Goal: Task Accomplishment & Management: Manage account settings

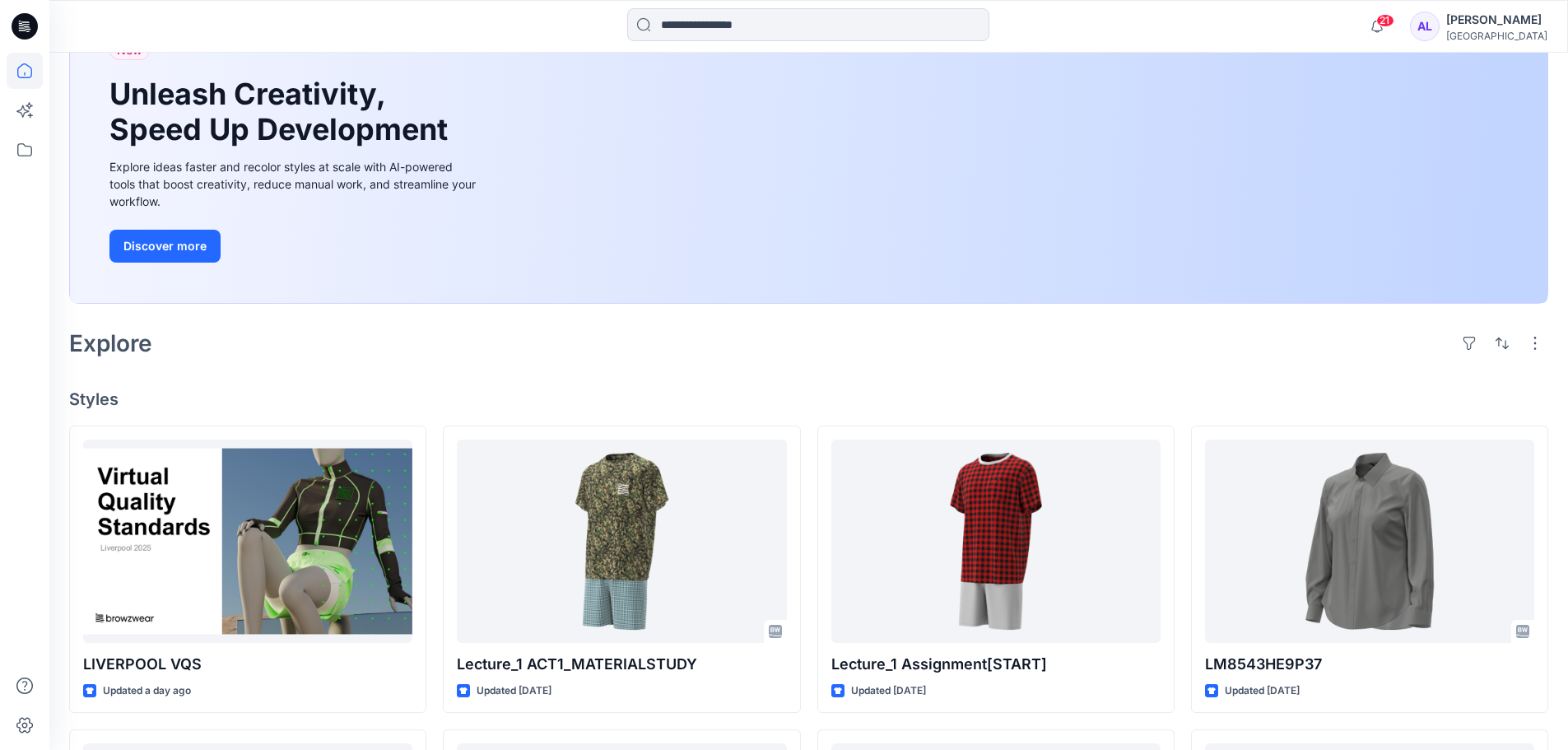
scroll to position [247, 0]
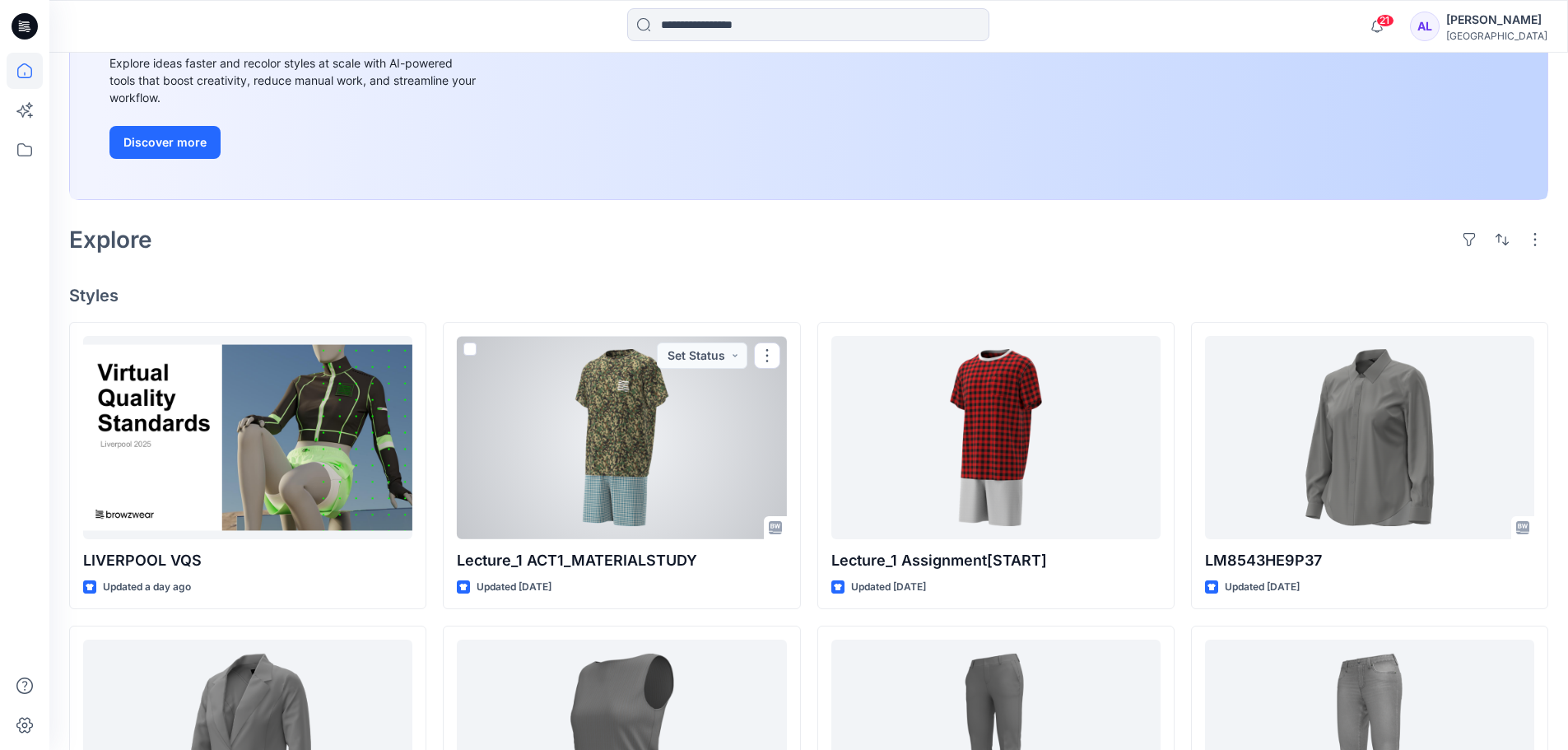
click at [620, 411] on div at bounding box center [621, 437] width 330 height 203
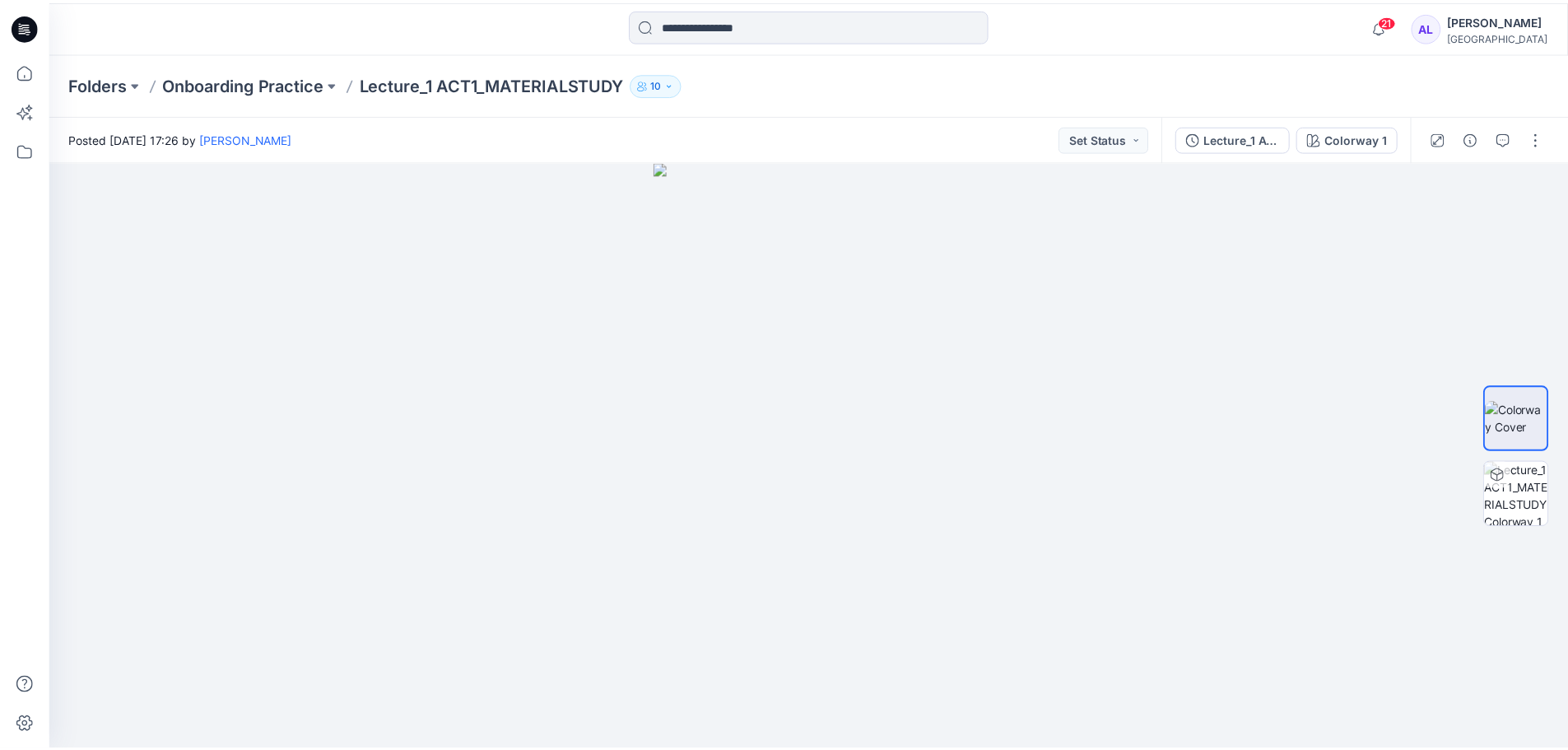
scroll to position [247, 0]
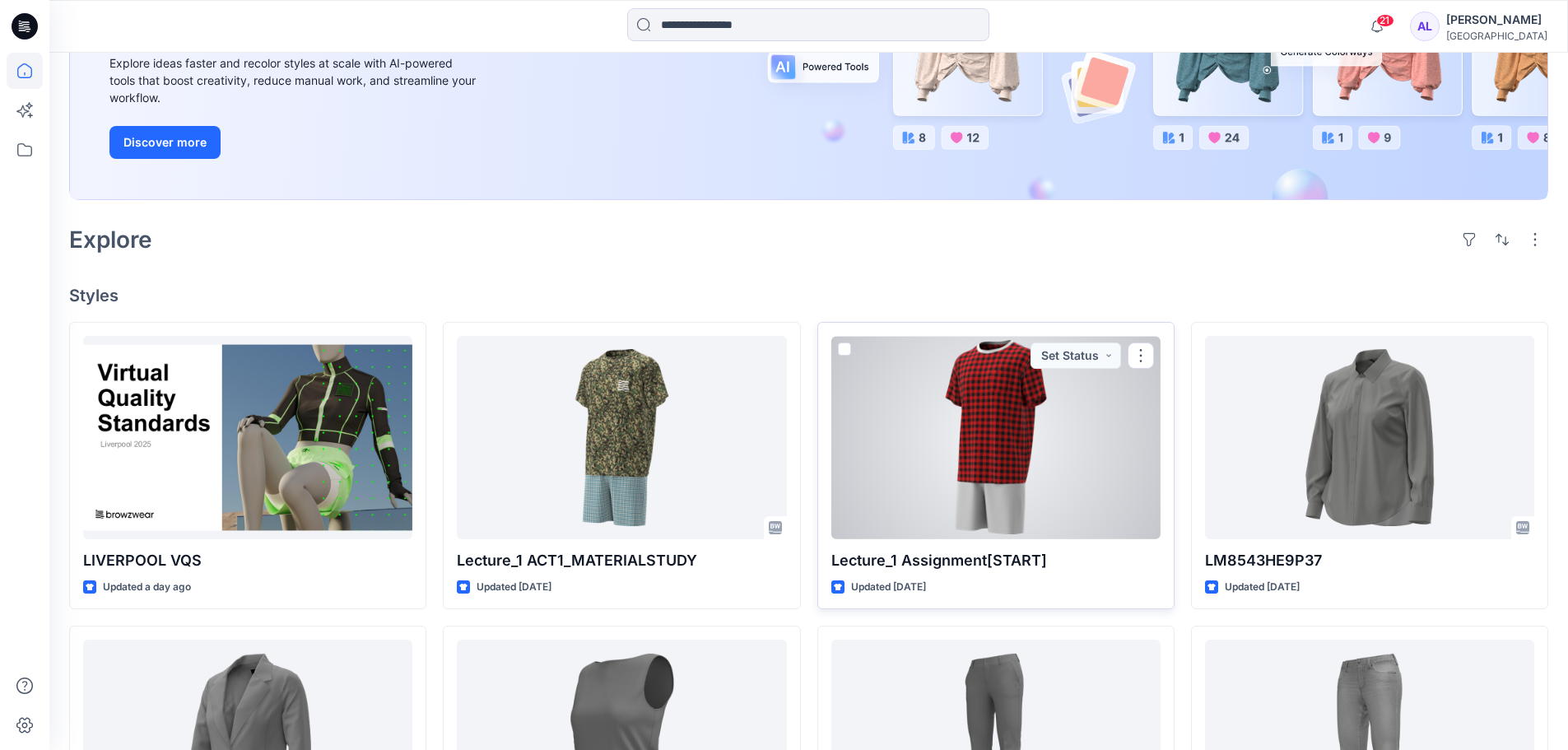
click at [956, 474] on div at bounding box center [996, 437] width 330 height 203
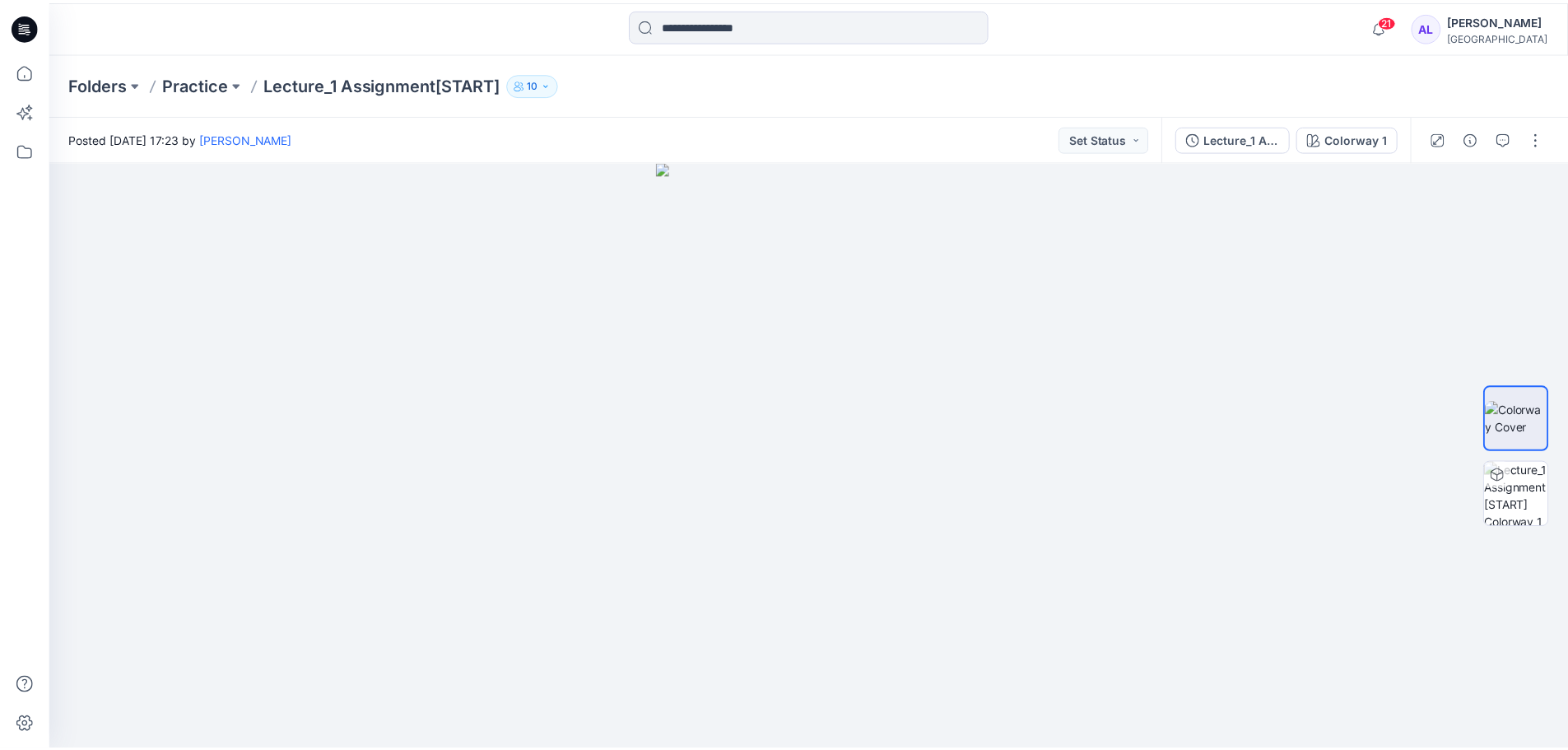
scroll to position [247, 0]
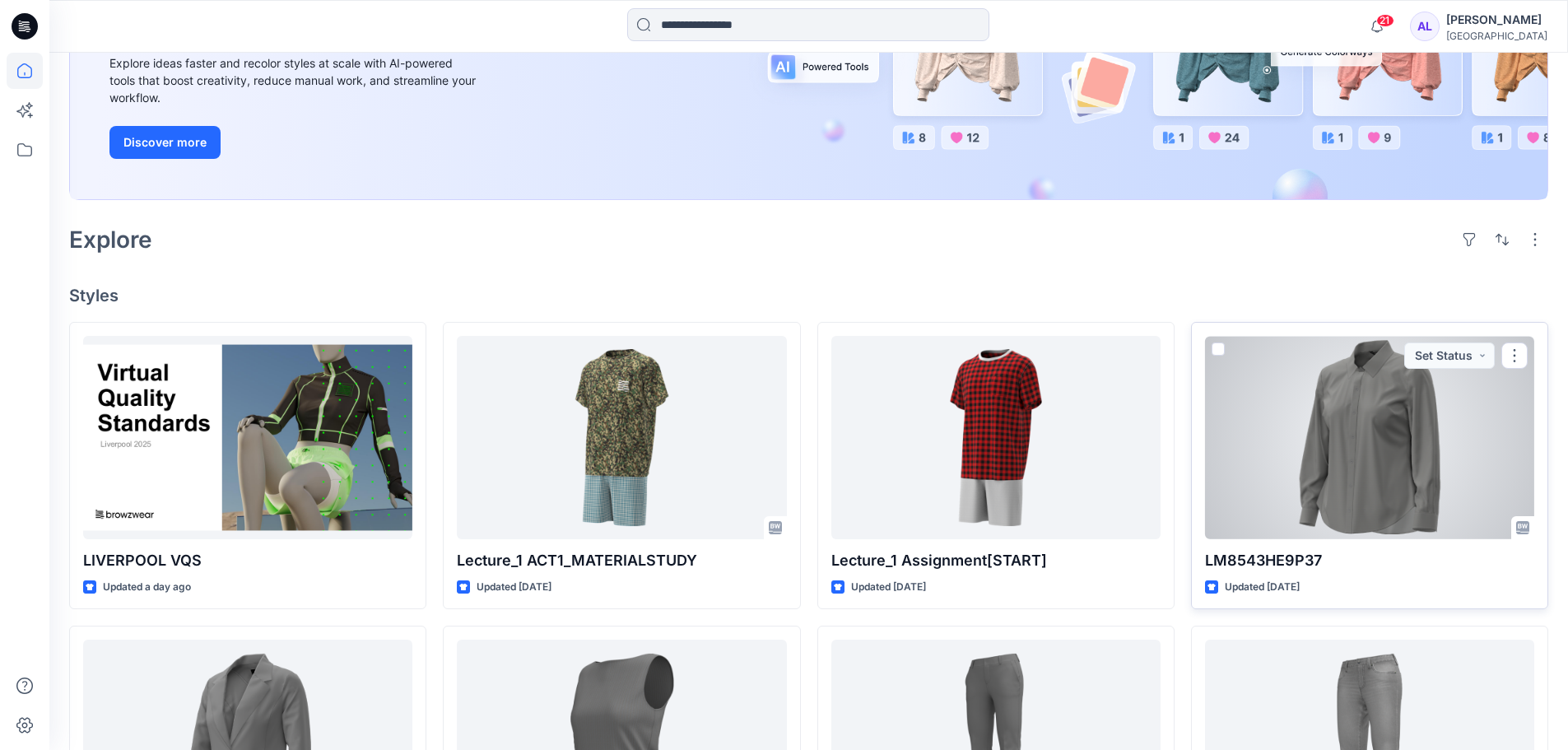
click at [1338, 454] on div at bounding box center [1370, 437] width 330 height 203
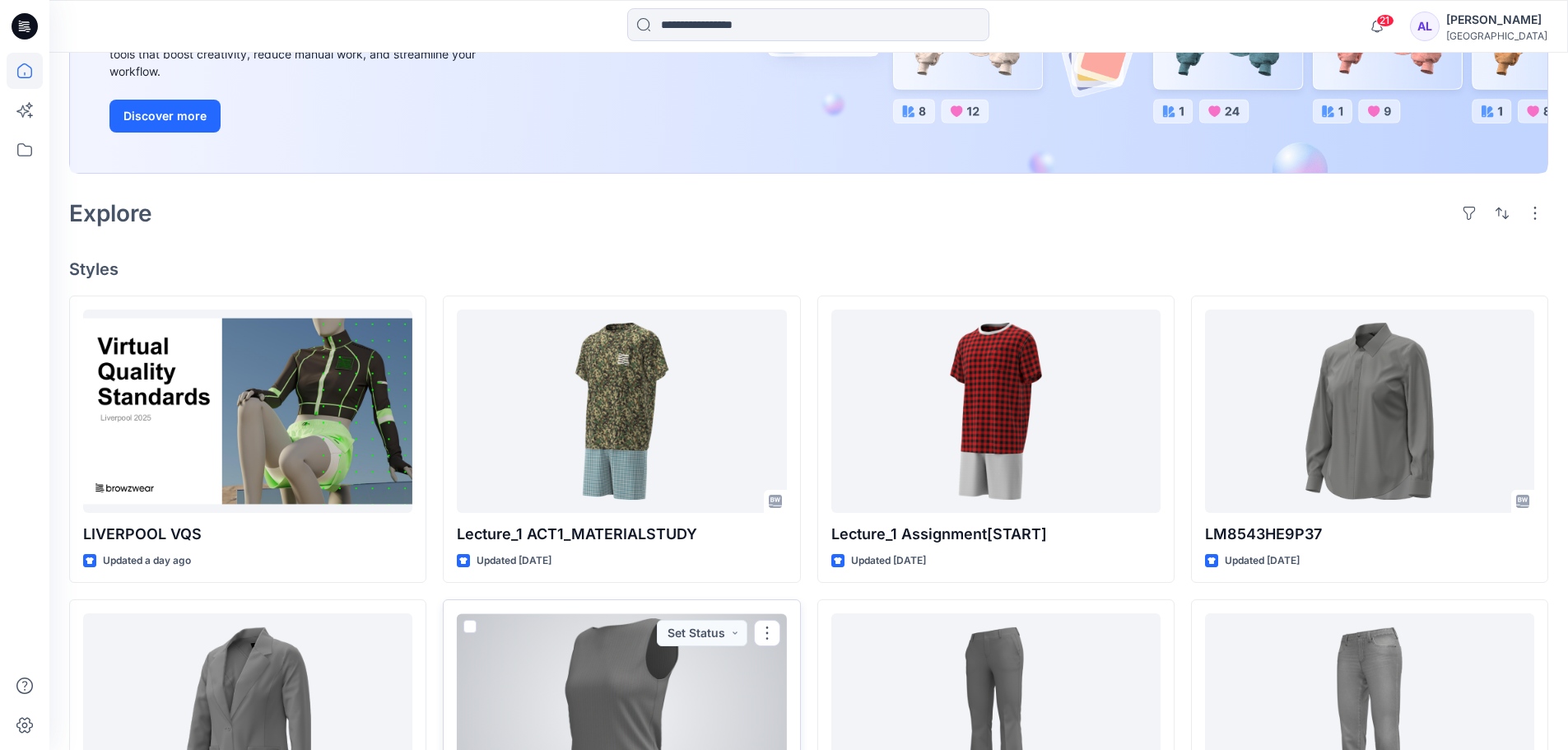
scroll to position [247, 0]
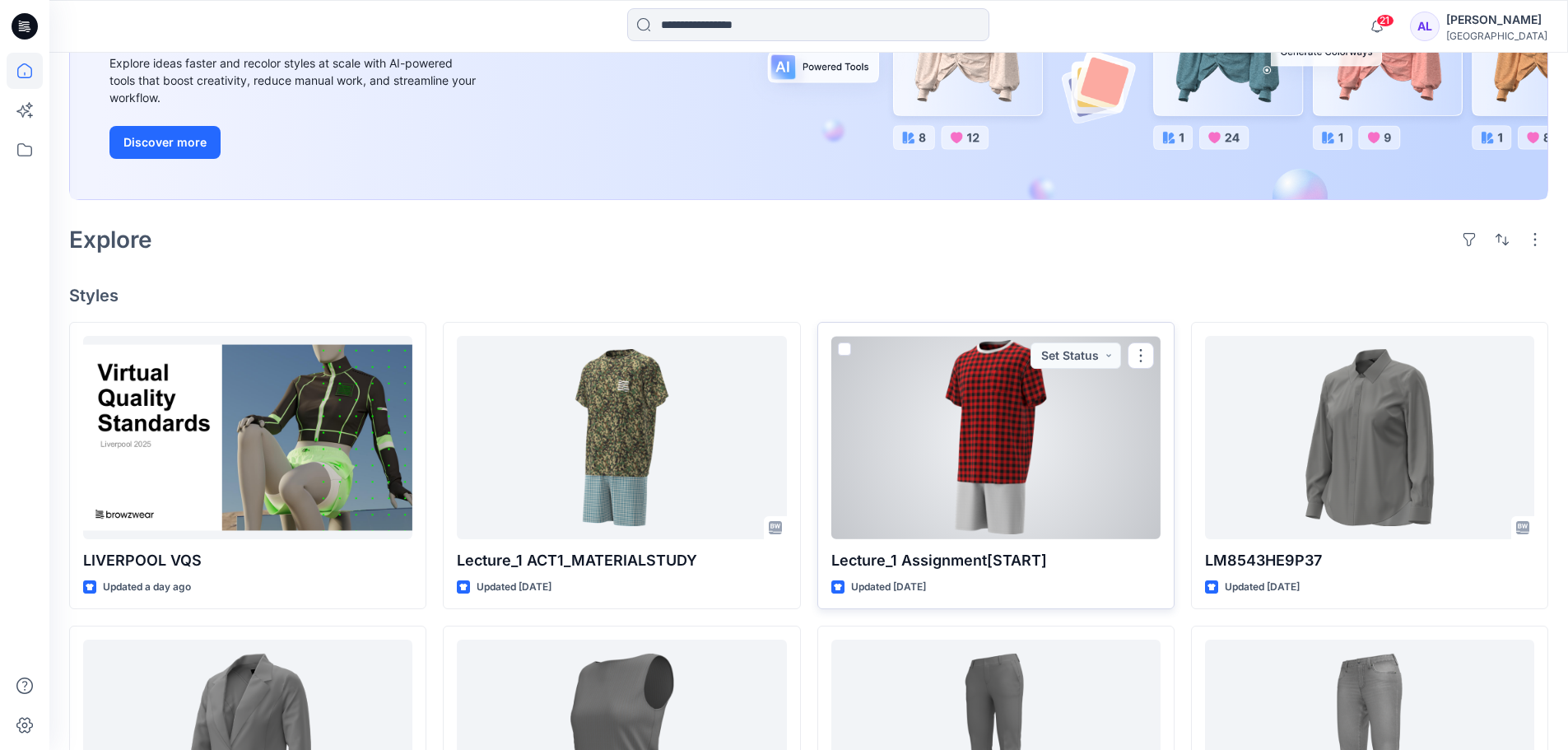
click at [1054, 415] on div at bounding box center [996, 437] width 330 height 203
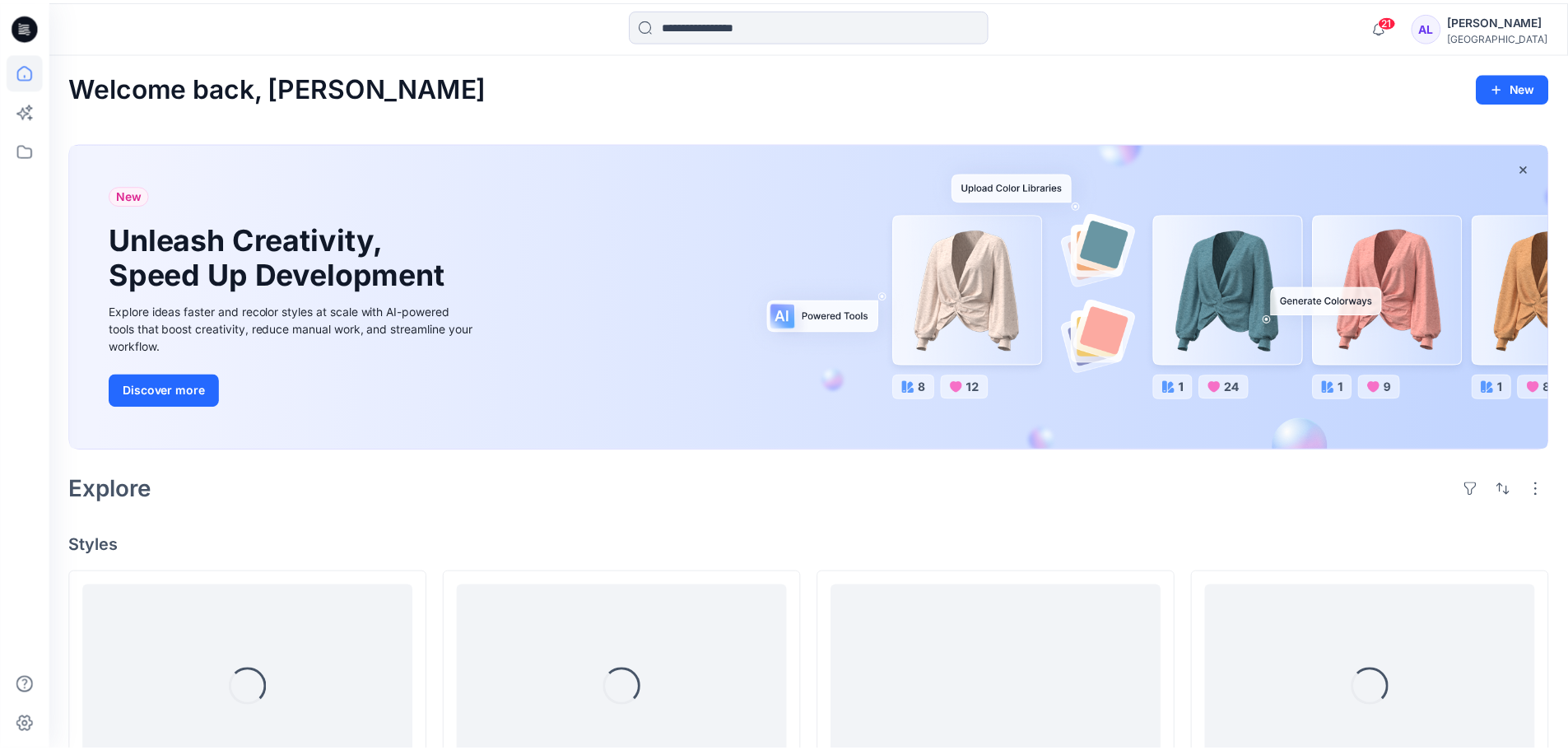
scroll to position [247, 0]
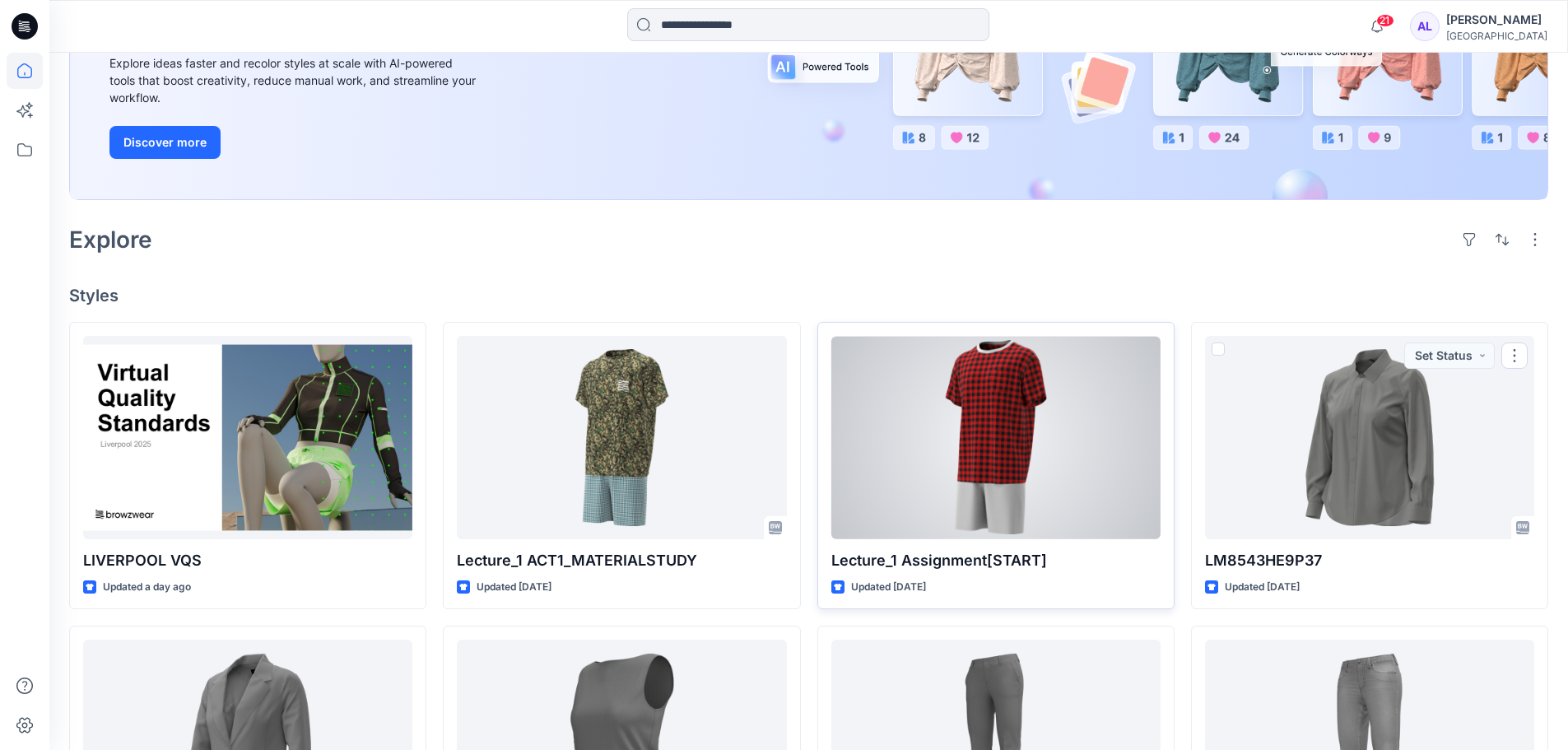
click at [1004, 420] on div at bounding box center [996, 437] width 330 height 203
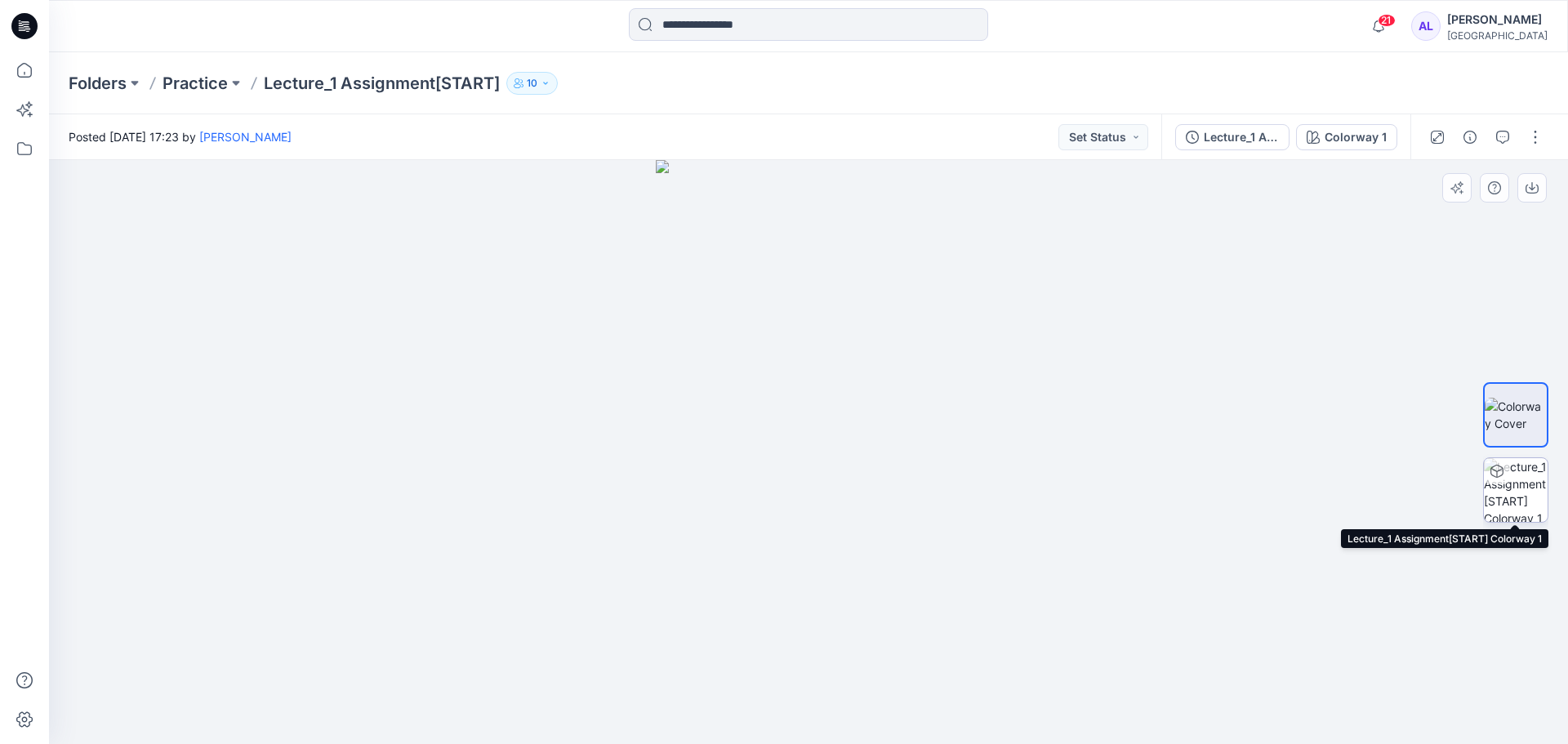
click at [1535, 464] on img at bounding box center [1516, 490] width 64 height 64
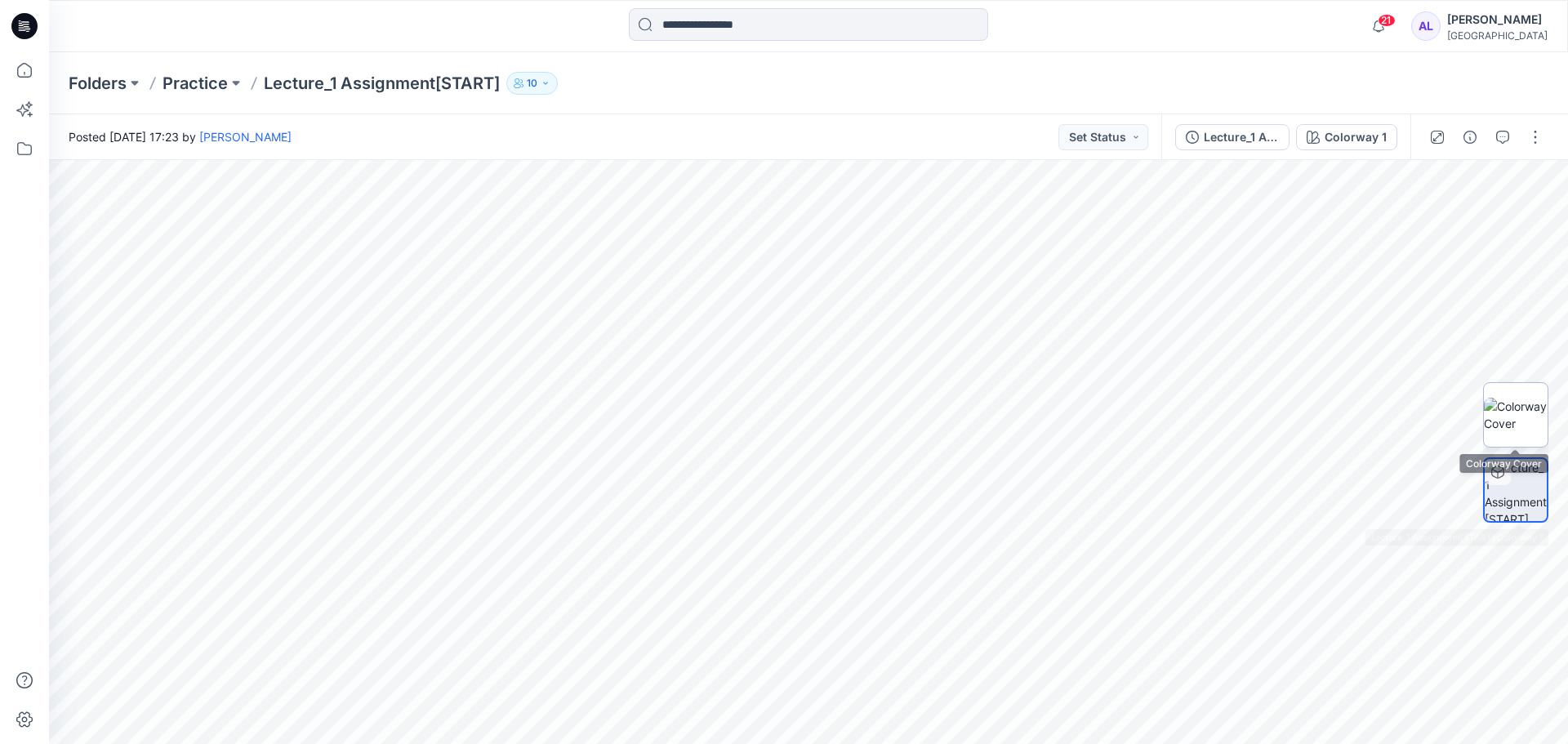
click at [1515, 417] on img at bounding box center [1516, 414] width 64 height 35
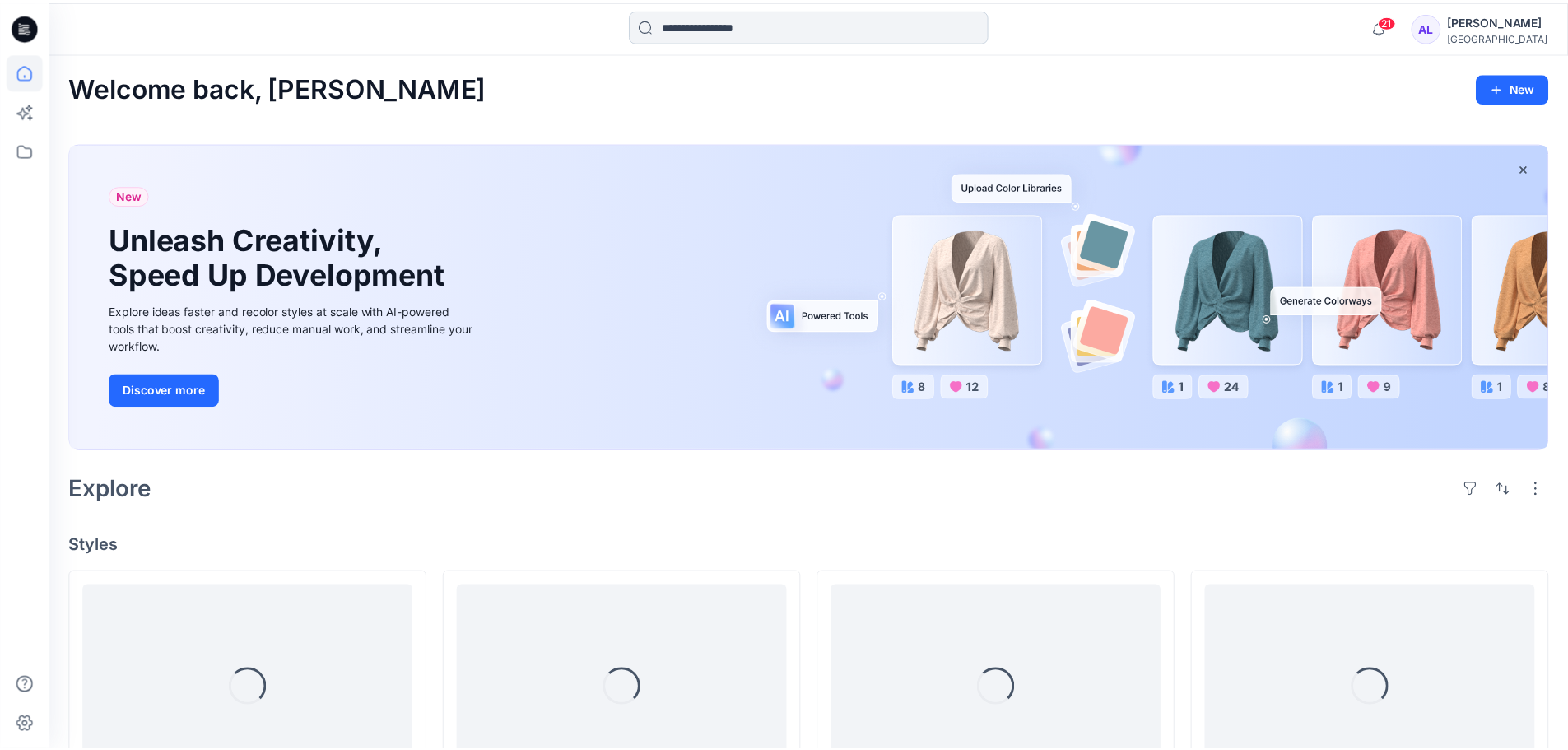
scroll to position [247, 0]
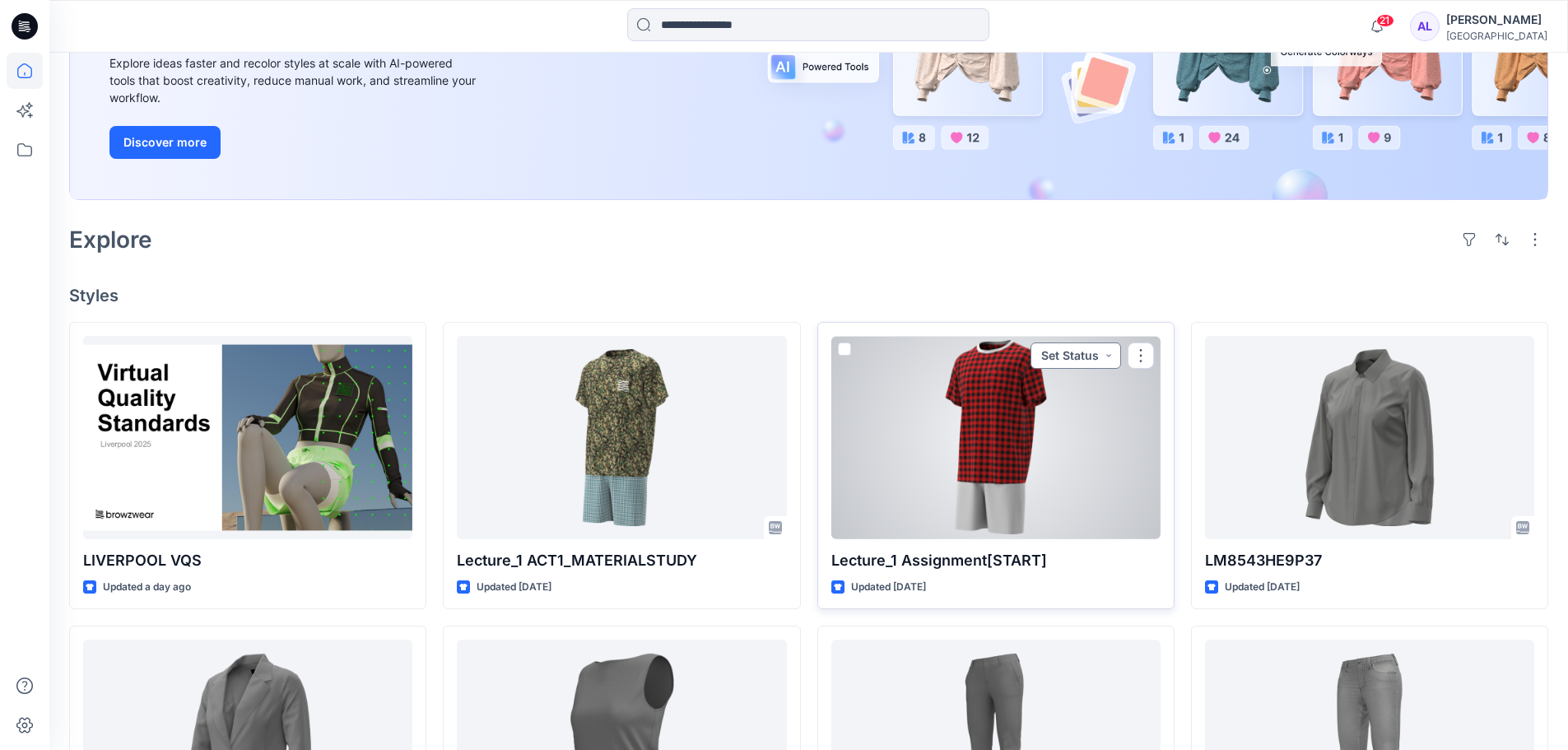
click at [1111, 357] on button "Set Status" at bounding box center [1076, 355] width 91 height 27
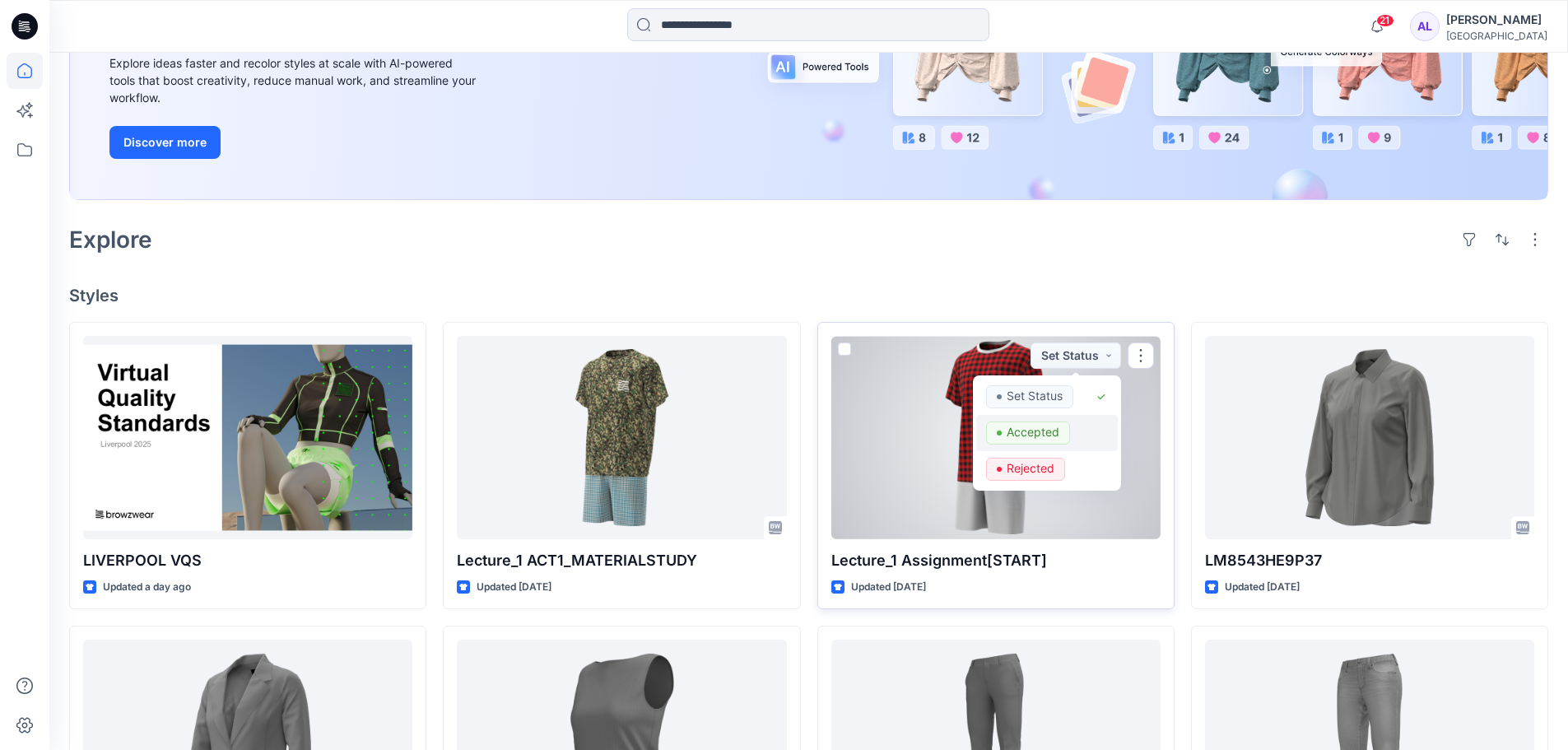
click at [1037, 435] on p "Accepted" at bounding box center [1032, 431] width 52 height 21
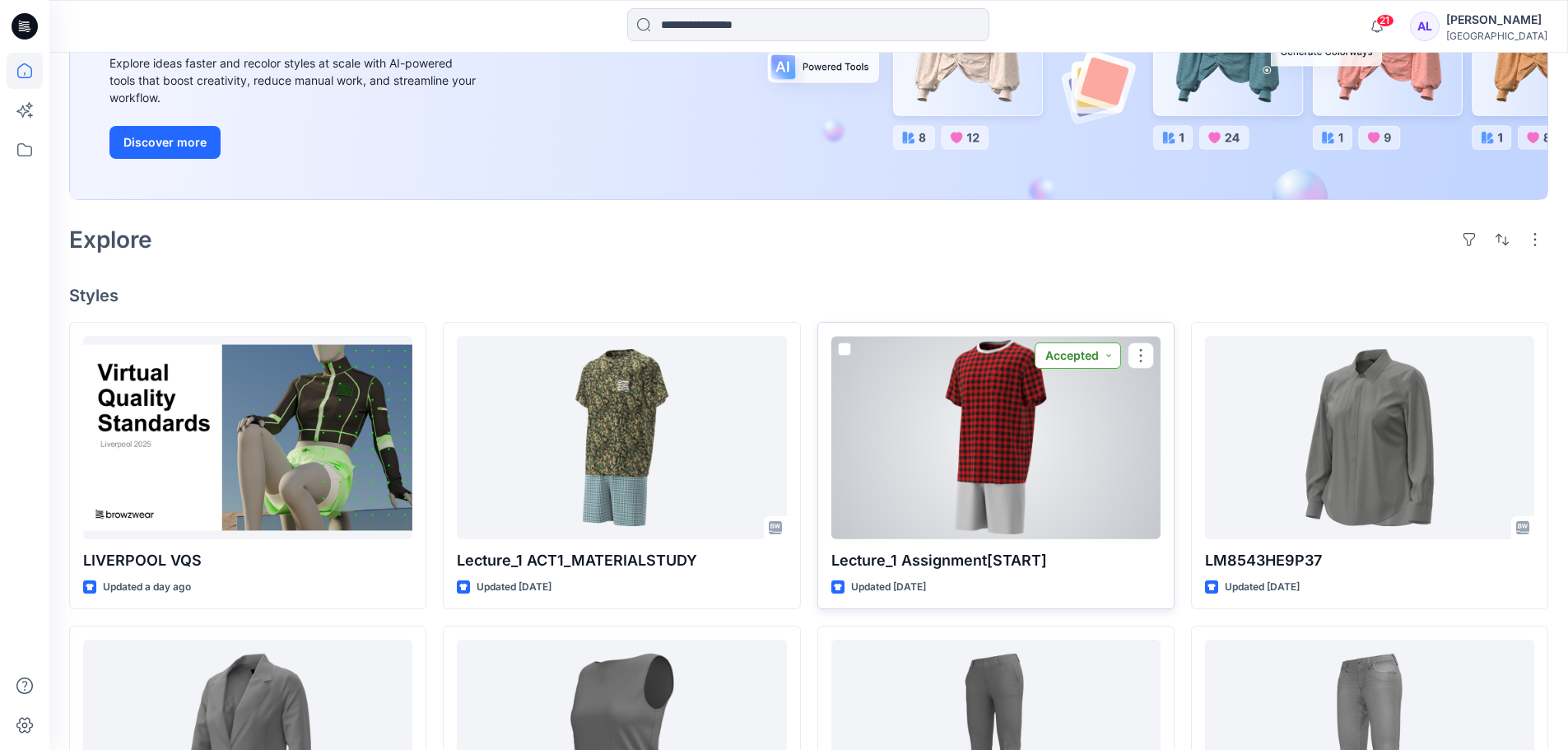
click at [1113, 357] on button "Accepted" at bounding box center [1078, 355] width 86 height 27
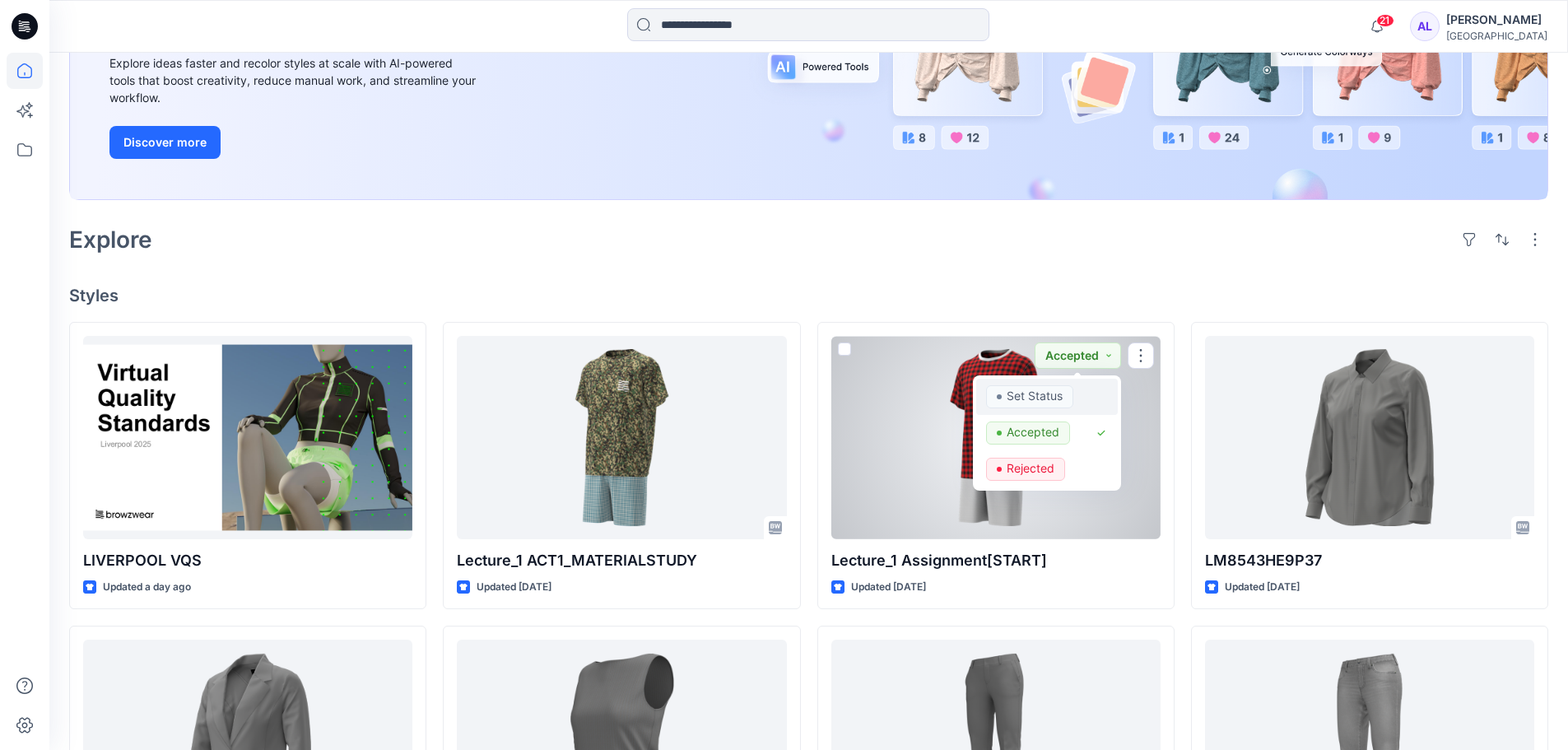
click at [1064, 385] on span "Set Status" at bounding box center [1030, 396] width 87 height 23
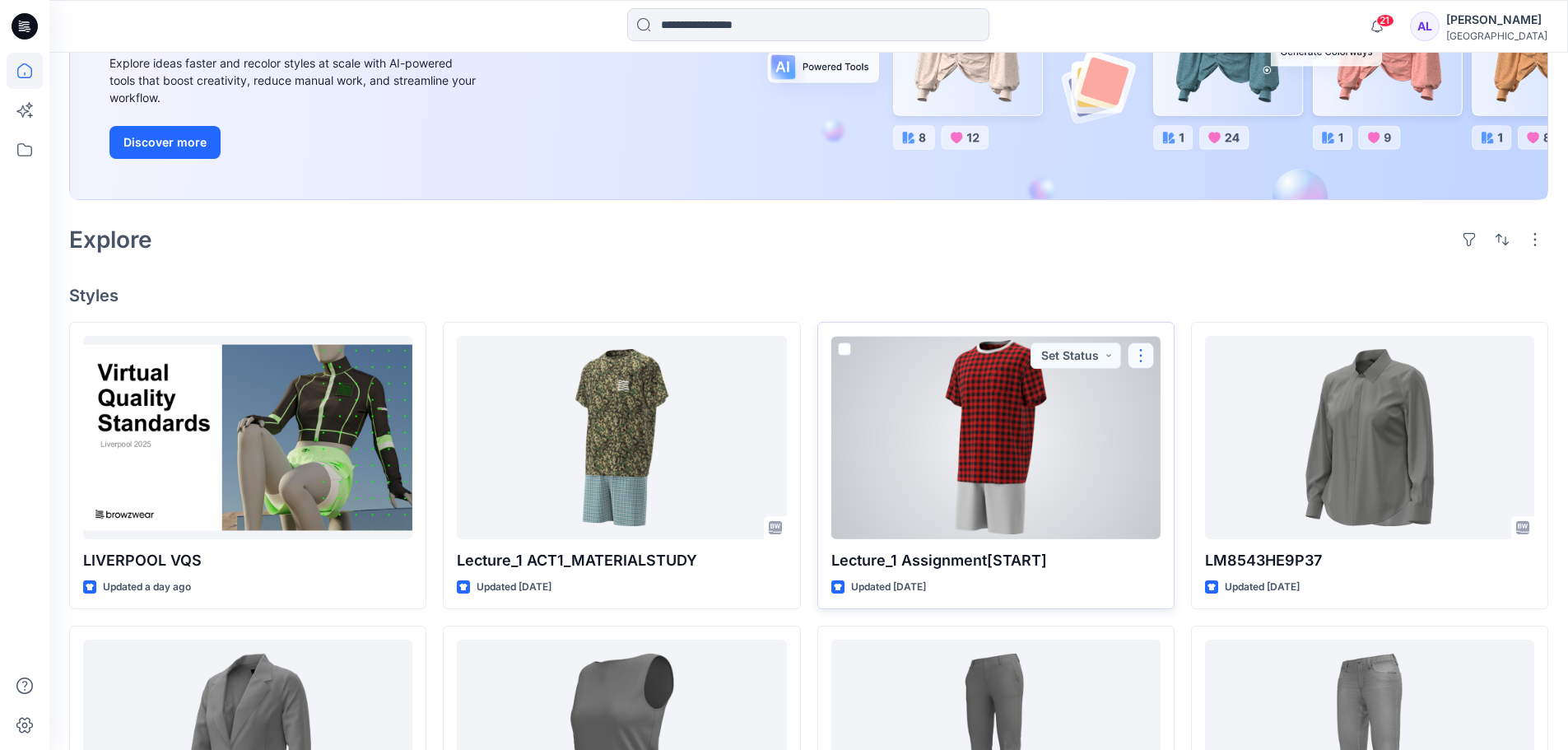
click at [1145, 353] on button "button" at bounding box center [1141, 355] width 27 height 27
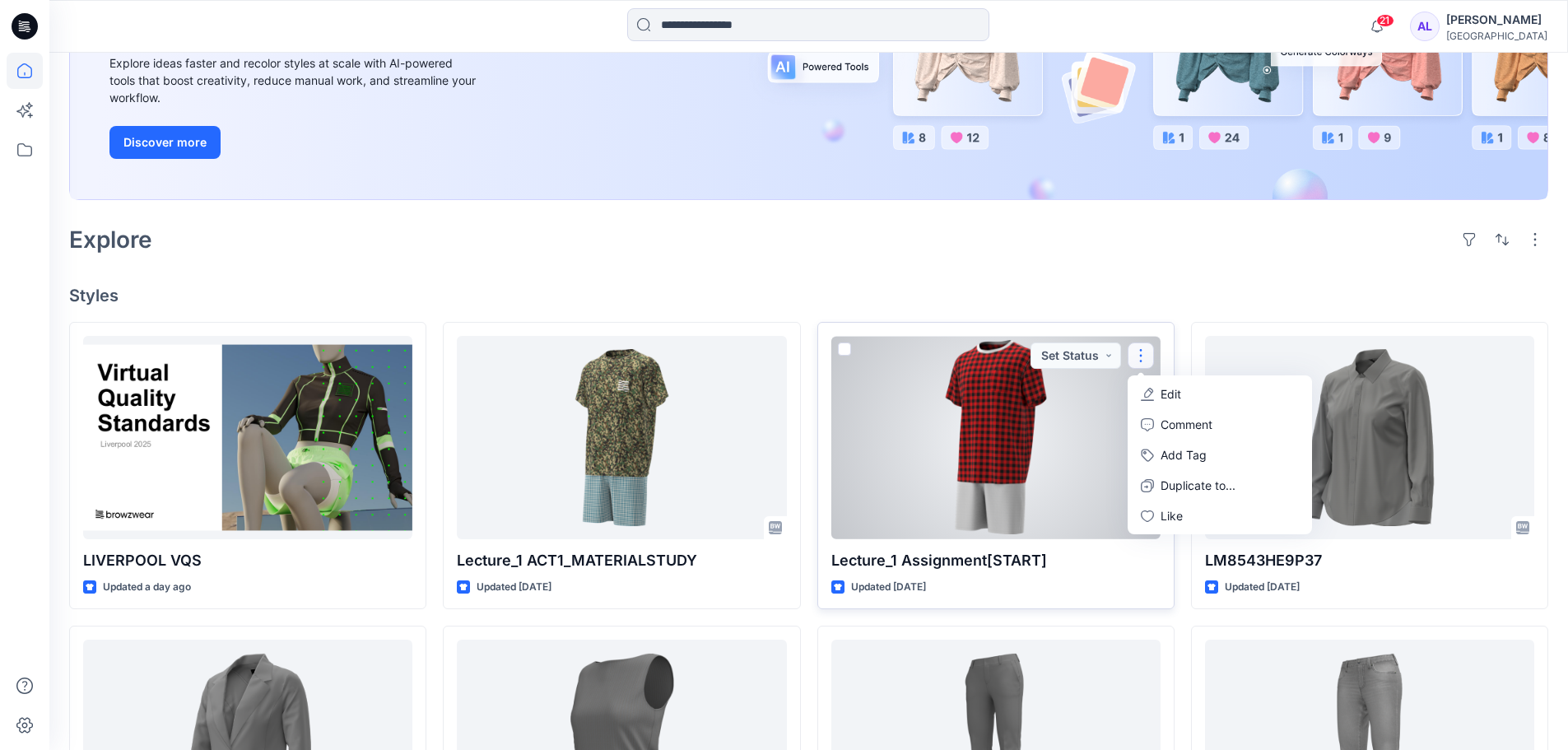
click at [842, 349] on span at bounding box center [844, 349] width 13 height 13
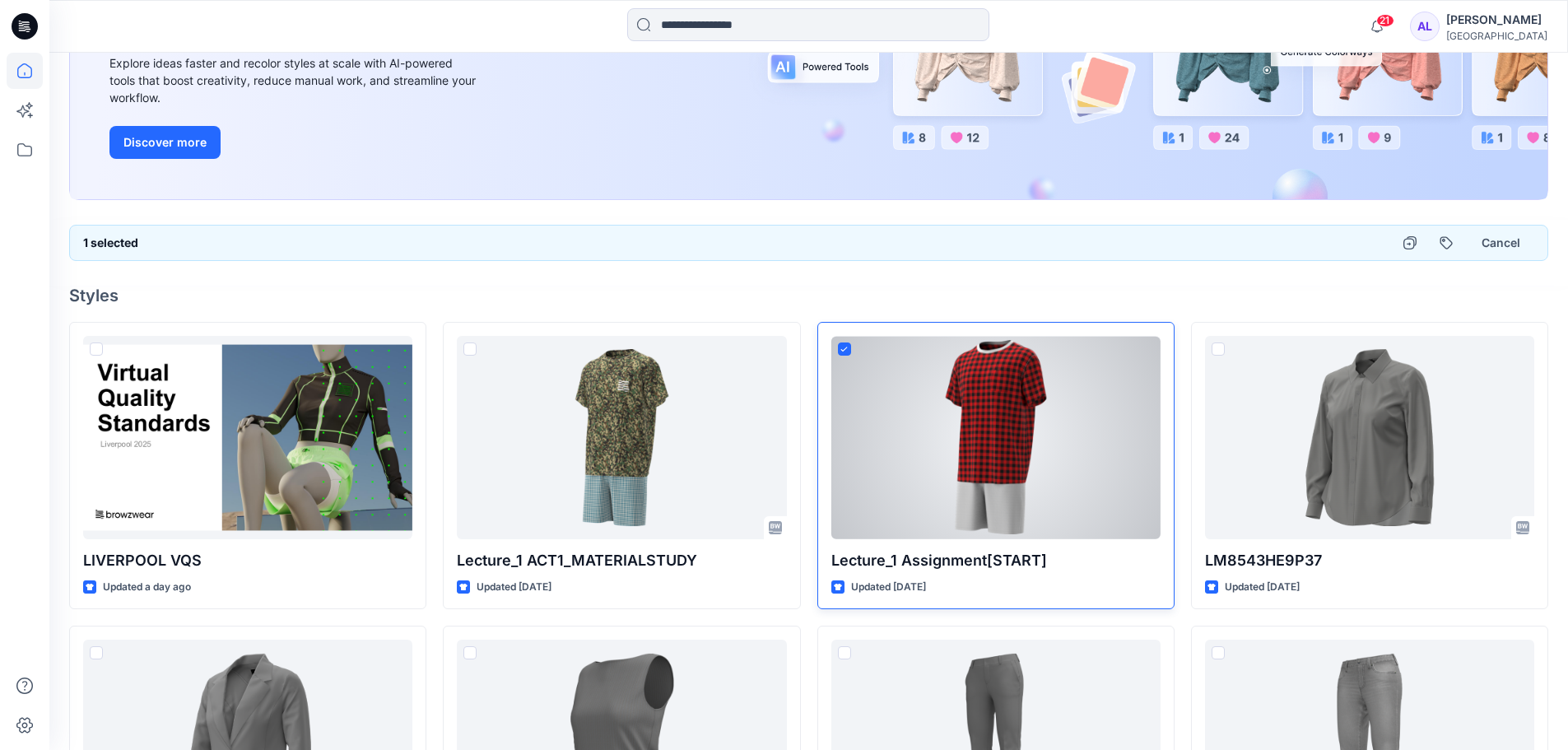
click at [842, 349] on icon at bounding box center [844, 349] width 7 height 6
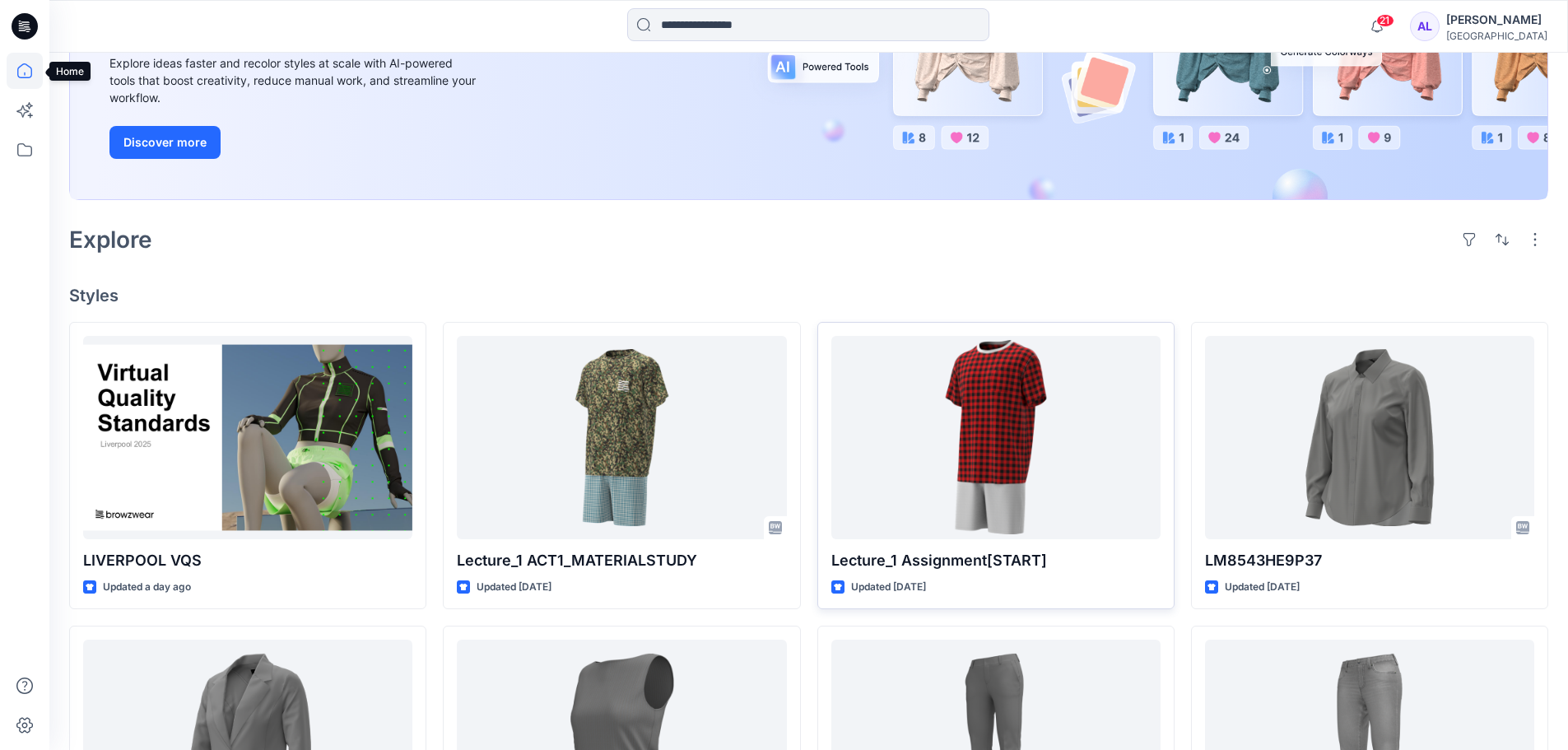
click at [28, 67] on icon at bounding box center [24, 70] width 36 height 36
click at [17, 147] on icon at bounding box center [24, 149] width 36 height 36
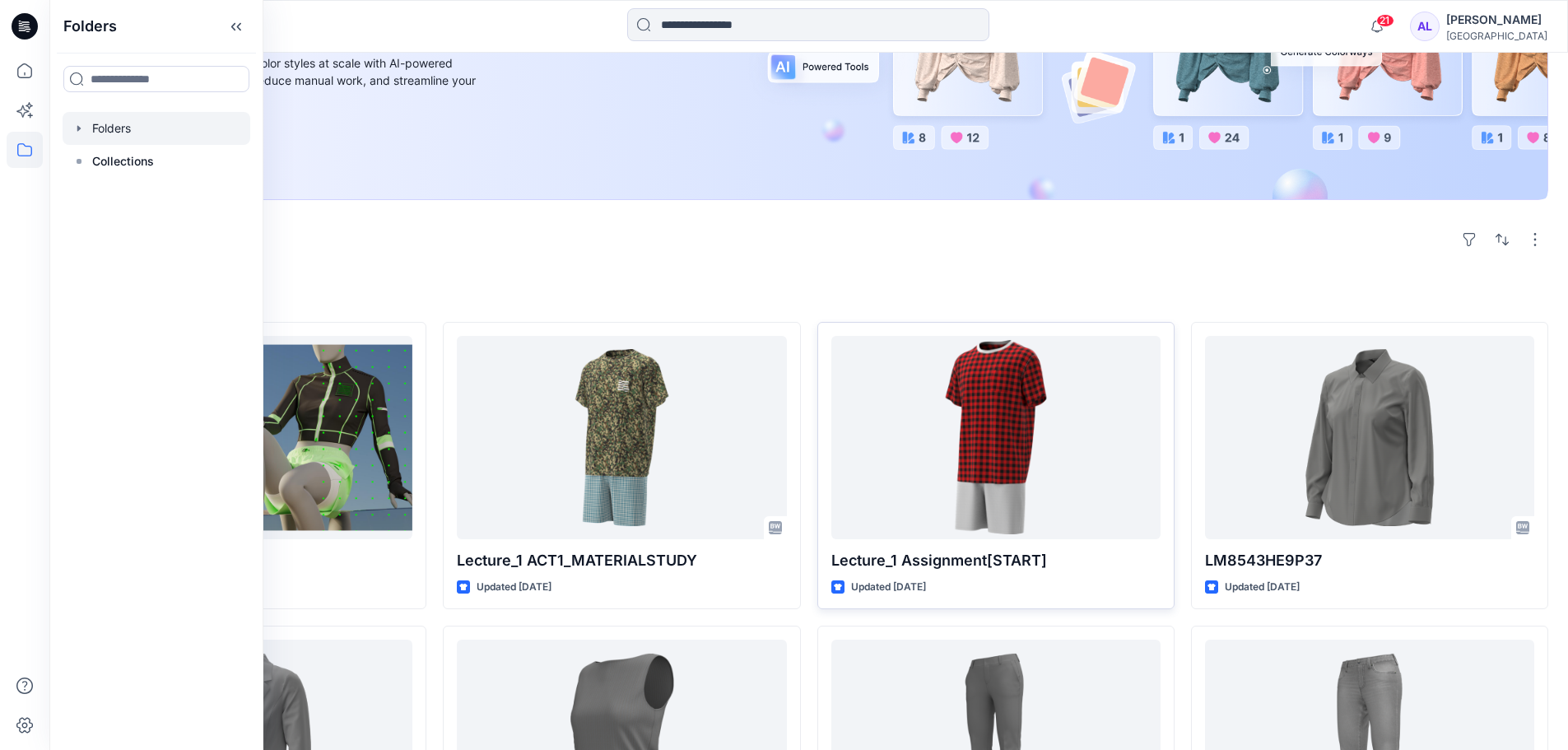
click at [115, 130] on div at bounding box center [156, 129] width 187 height 33
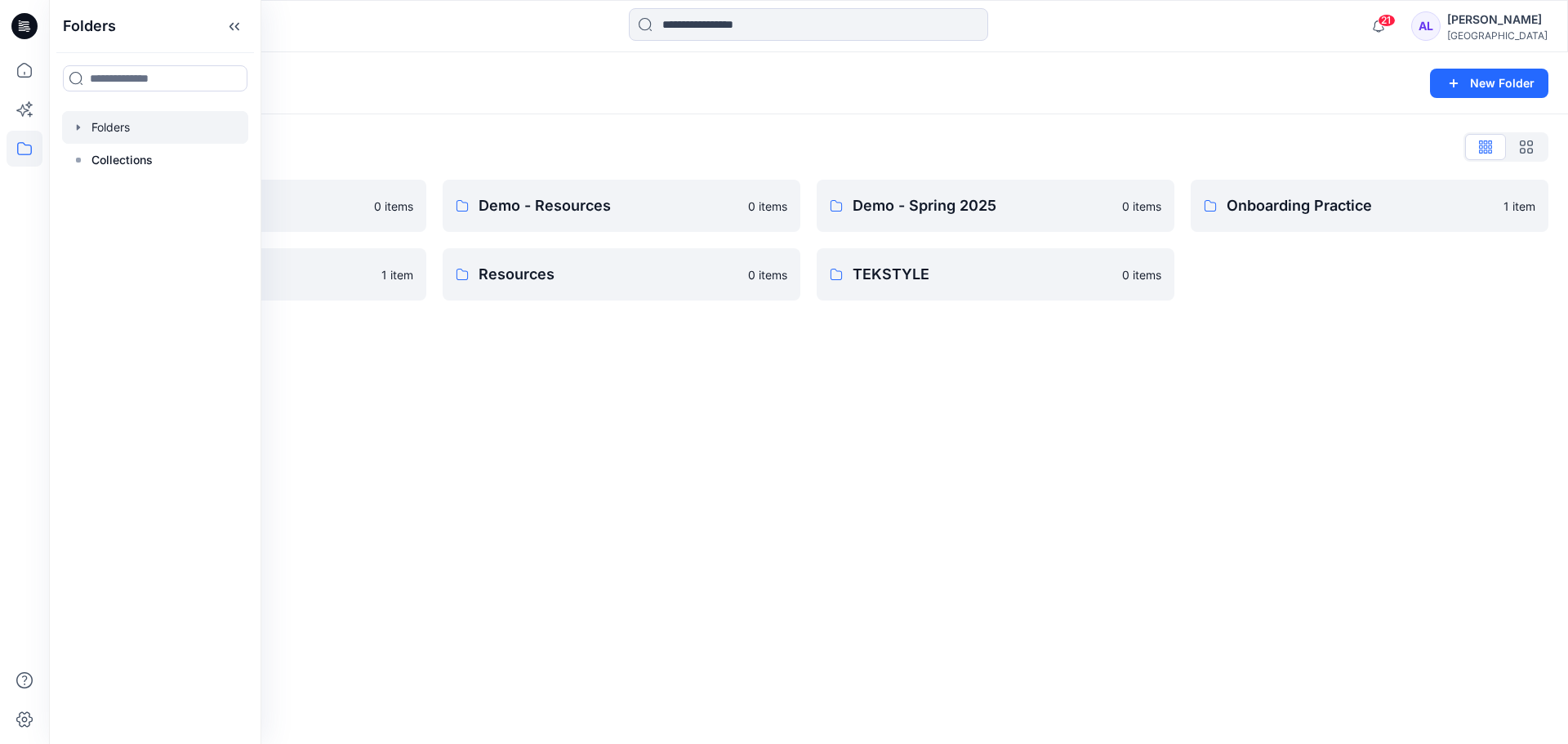
click at [505, 419] on div "Folders New Folder Folders List Demo - Blocks 0 items Practice 1 item Demo - Re…" at bounding box center [808, 397] width 1519 height 691
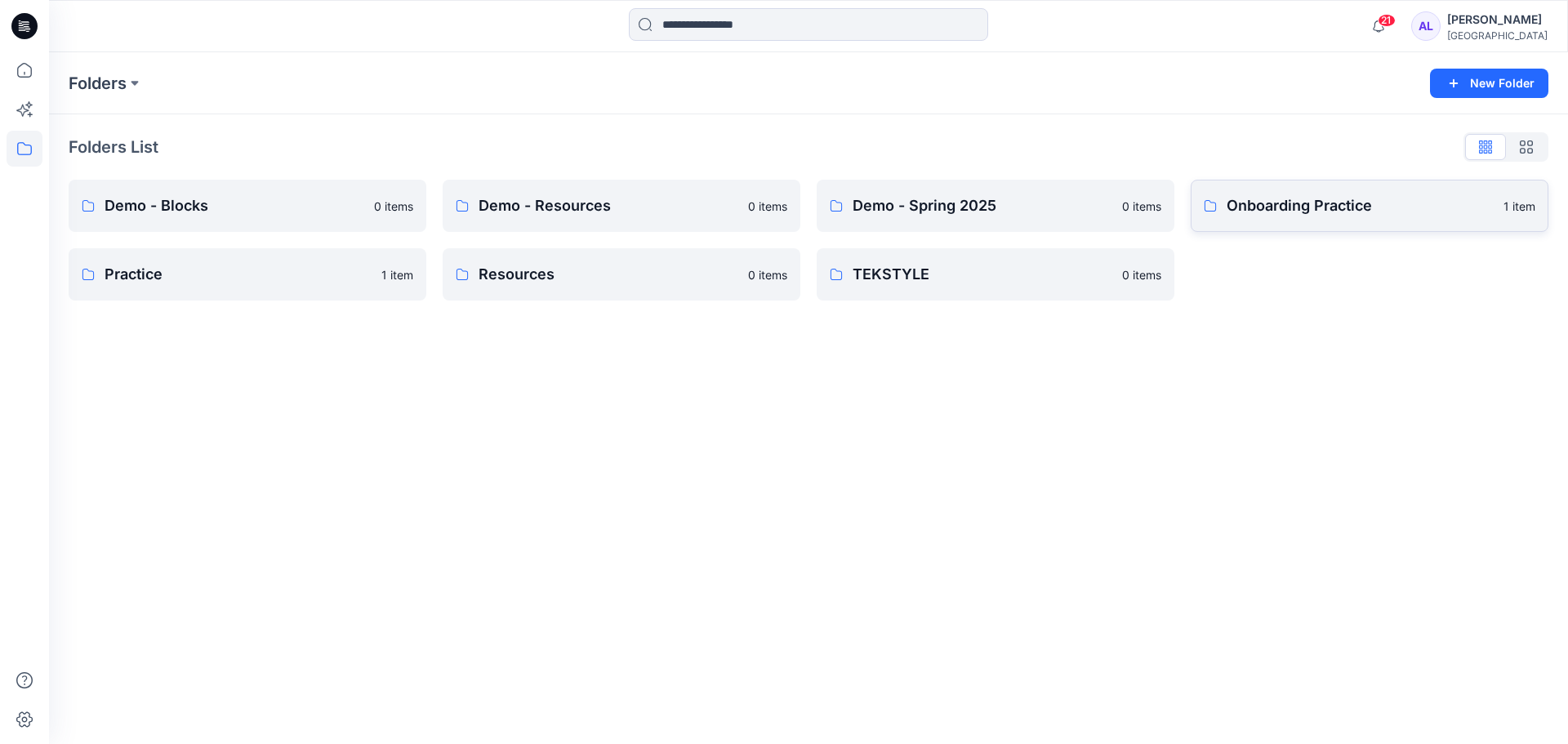
click at [1299, 199] on p "Onboarding Practice" at bounding box center [1359, 205] width 267 height 23
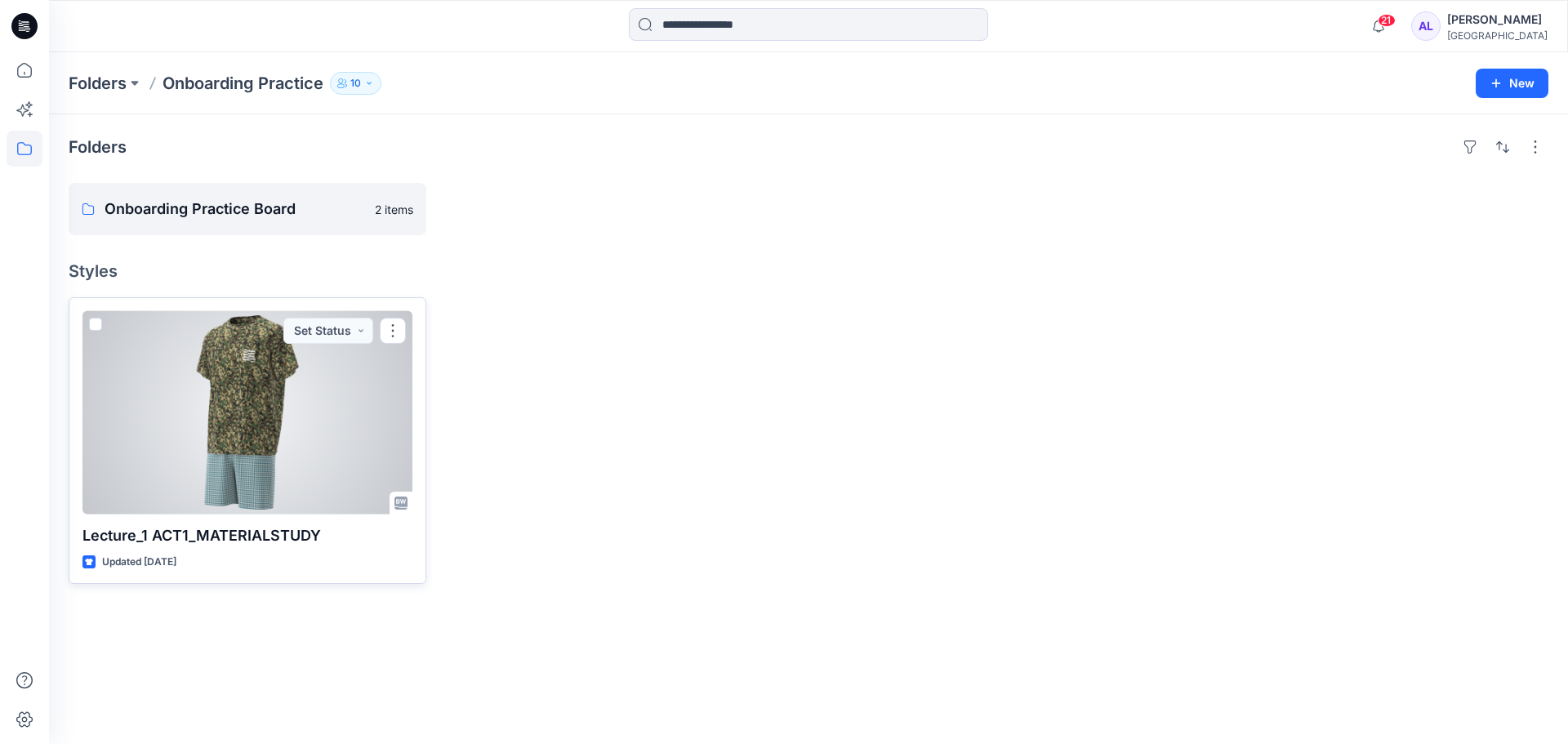
click at [254, 429] on div at bounding box center [248, 412] width 330 height 203
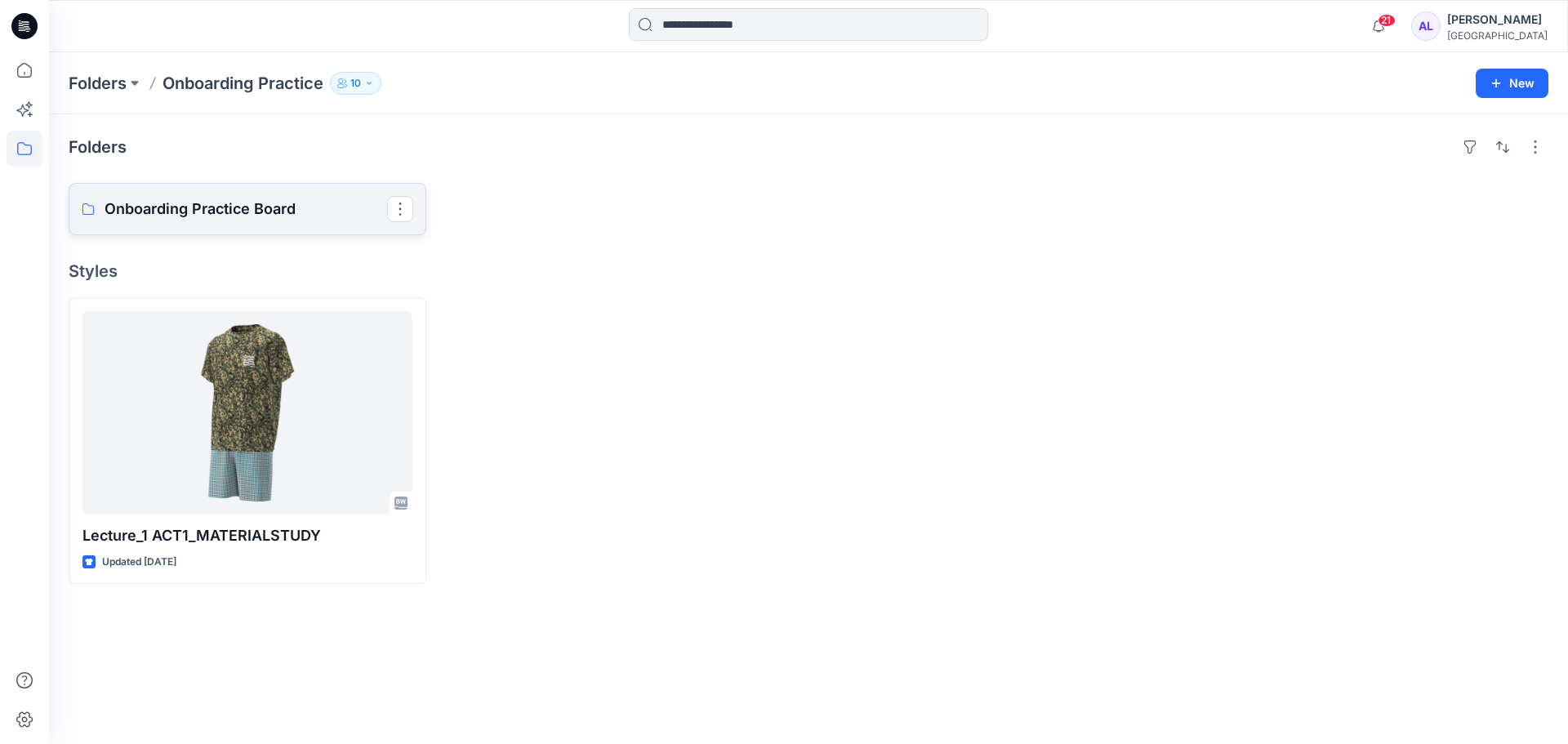
click at [185, 208] on p "Onboarding Practice Board" at bounding box center [246, 209] width 282 height 23
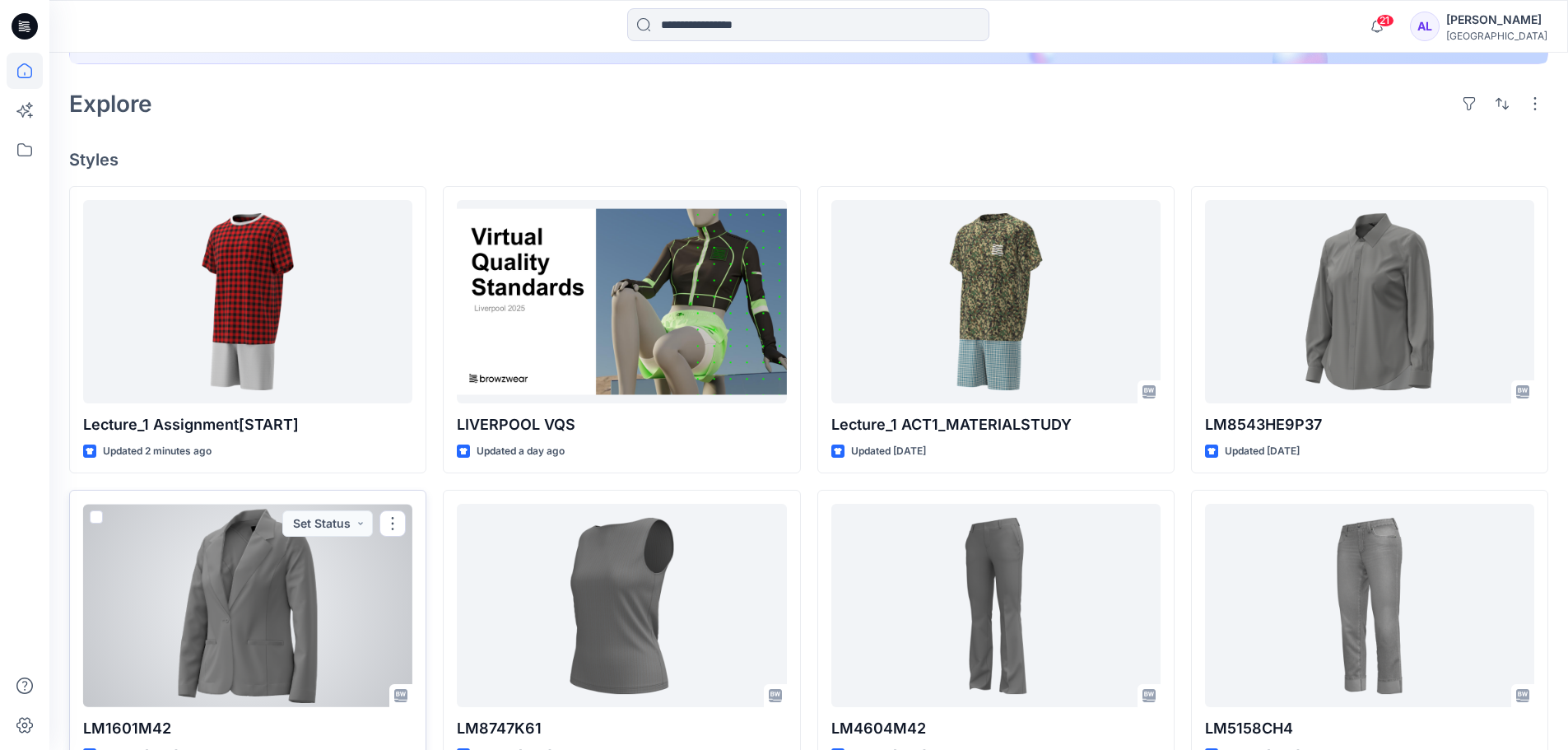
scroll to position [411, 0]
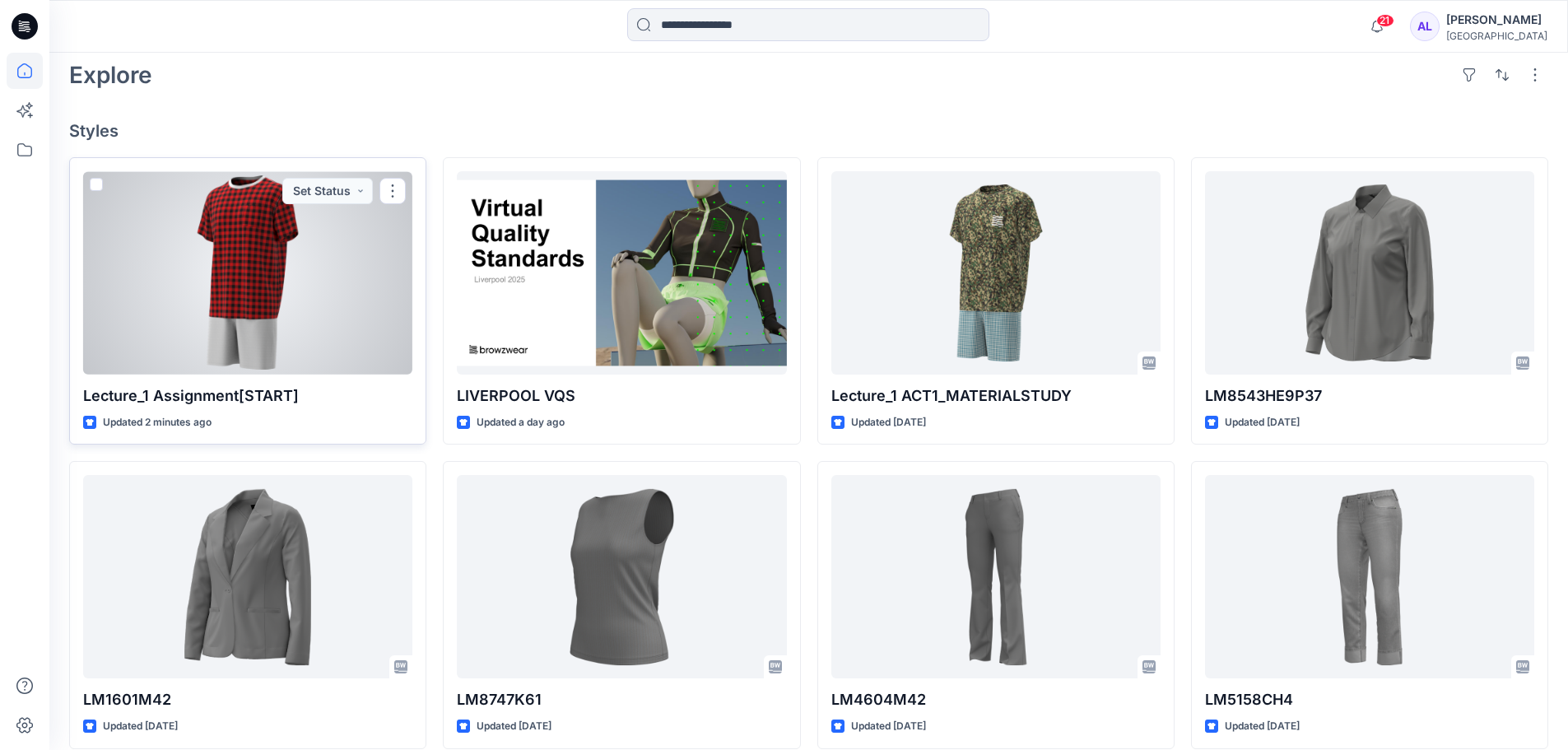
click at [195, 269] on div at bounding box center [248, 272] width 330 height 203
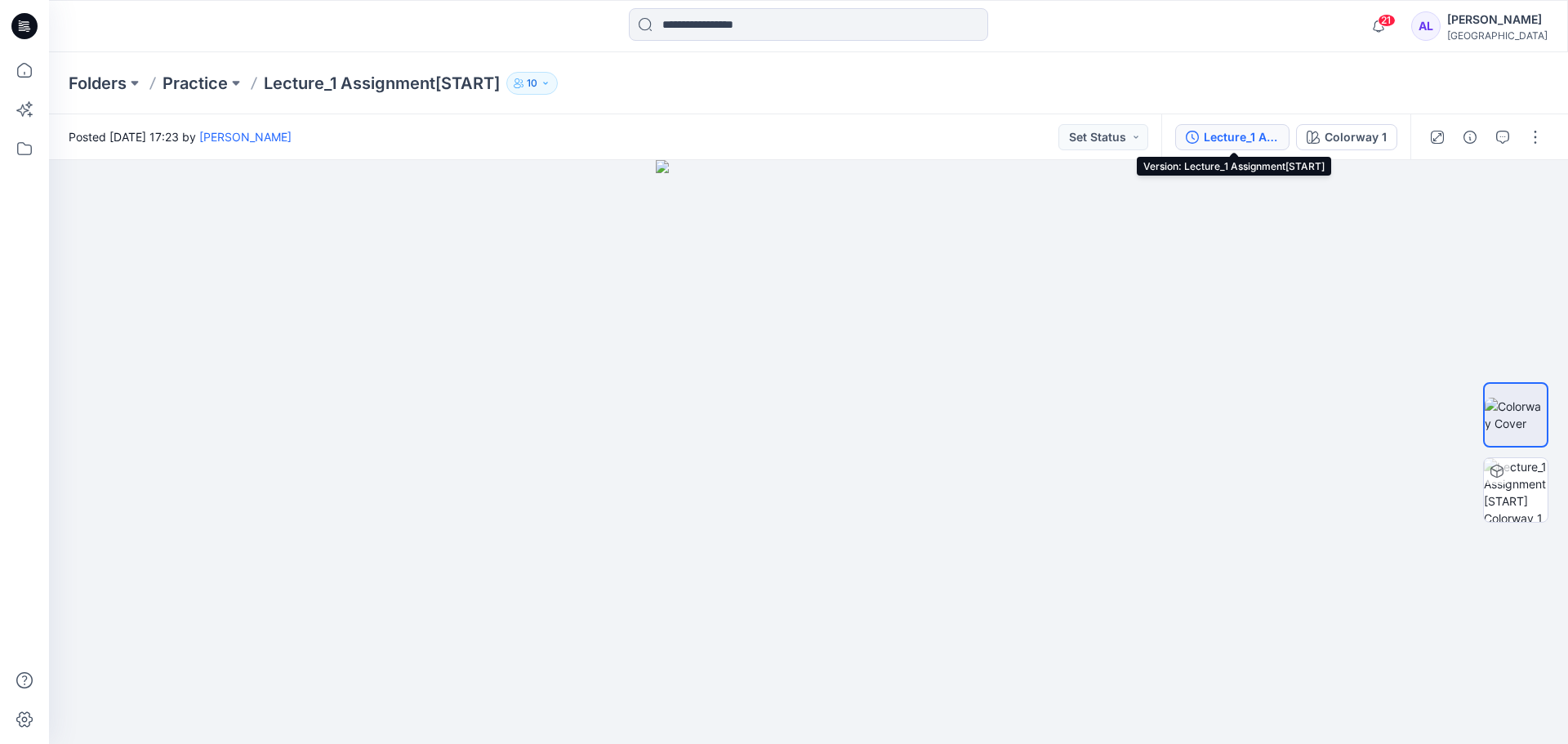
click at [1207, 134] on div "Lecture_1 Assignment[START]" at bounding box center [1241, 138] width 75 height 18
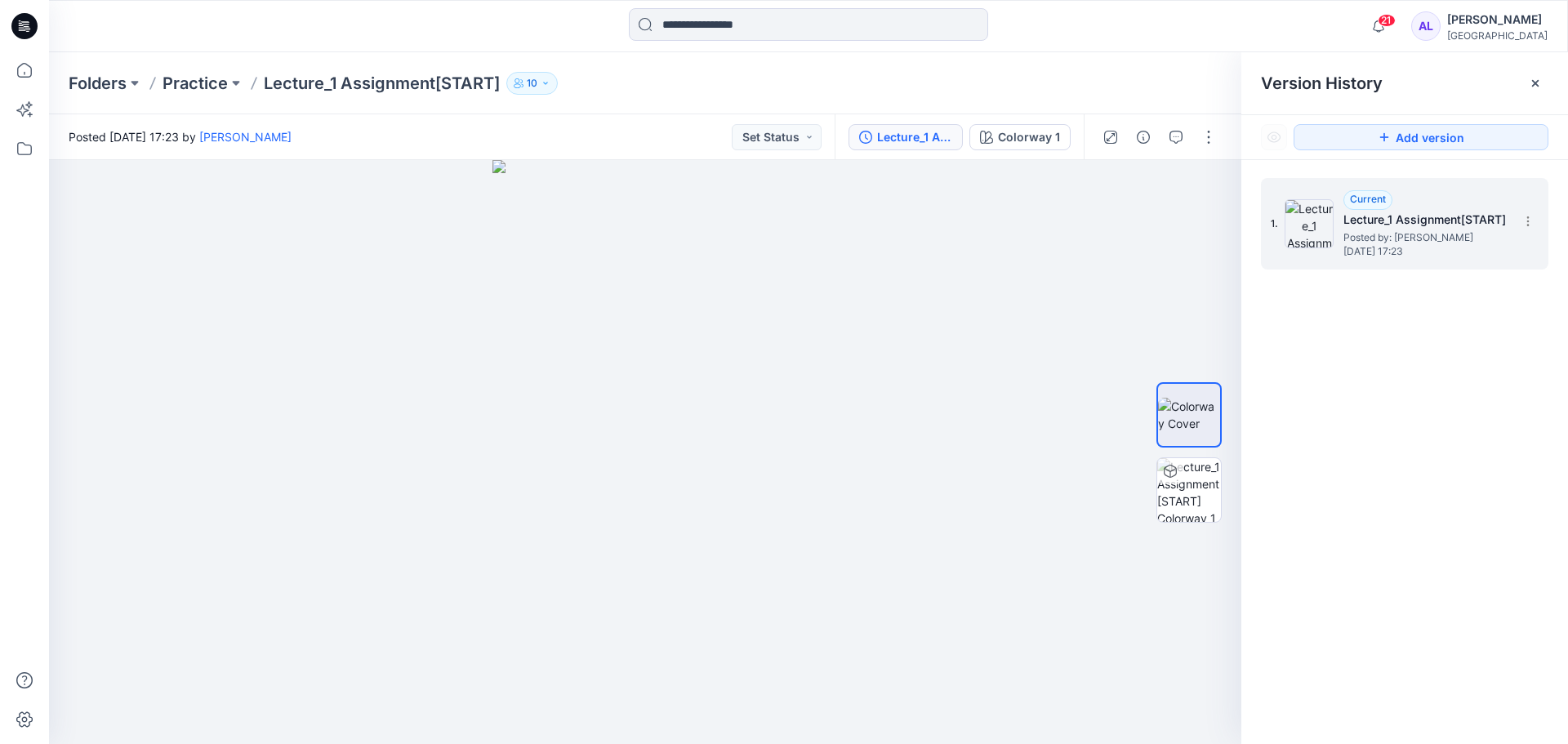
click at [1366, 239] on span "Posted by: [PERSON_NAME]" at bounding box center [1424, 238] width 163 height 16
click at [1528, 219] on icon at bounding box center [1528, 221] width 13 height 13
click at [1373, 426] on div "1. Current Lecture_1 Assignment[START] Posted by: [PERSON_NAME] [DATE] 17:23" at bounding box center [1404, 464] width 327 height 607
click at [1209, 145] on button "button" at bounding box center [1208, 137] width 26 height 26
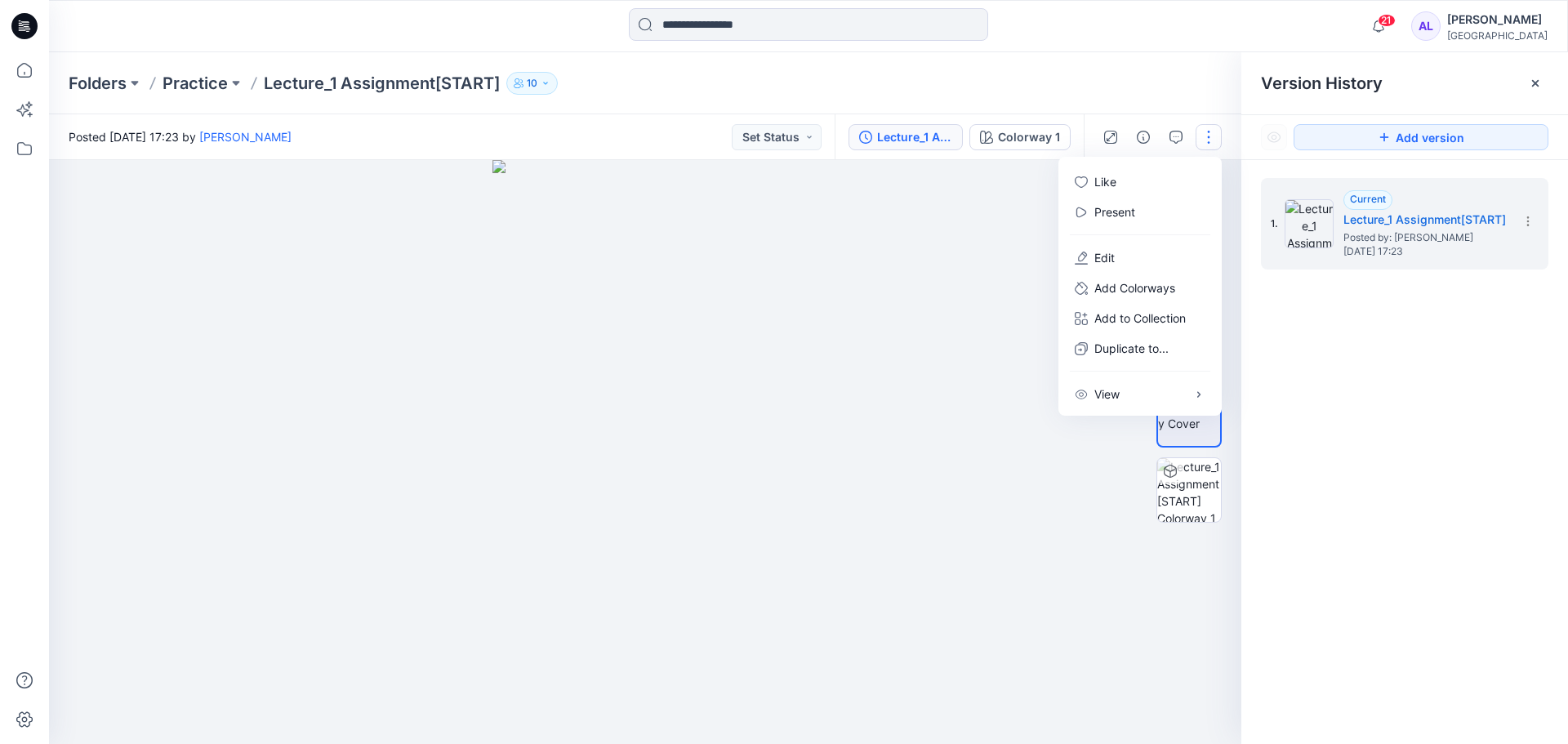
click at [1209, 145] on button "button" at bounding box center [1208, 137] width 26 height 26
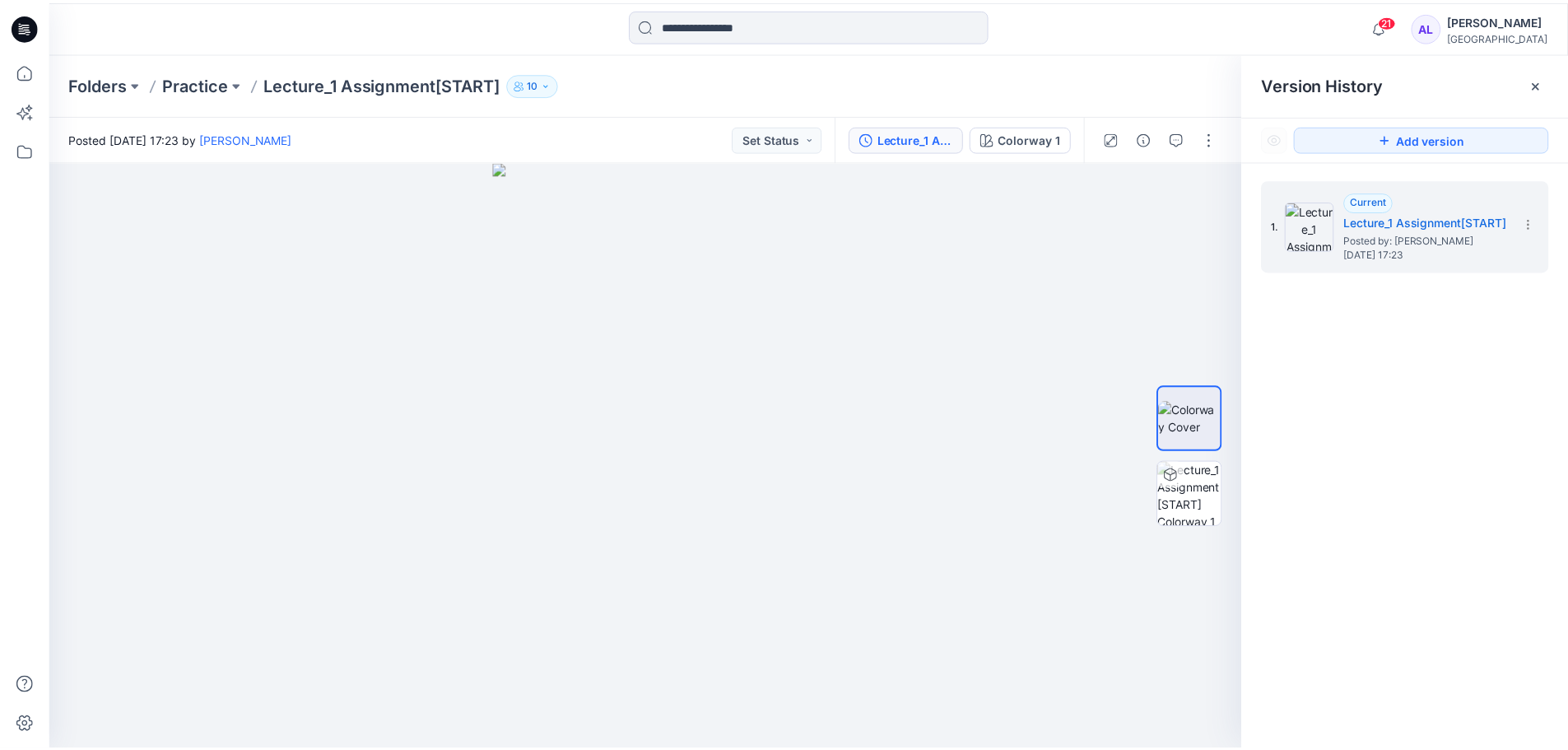
scroll to position [411, 0]
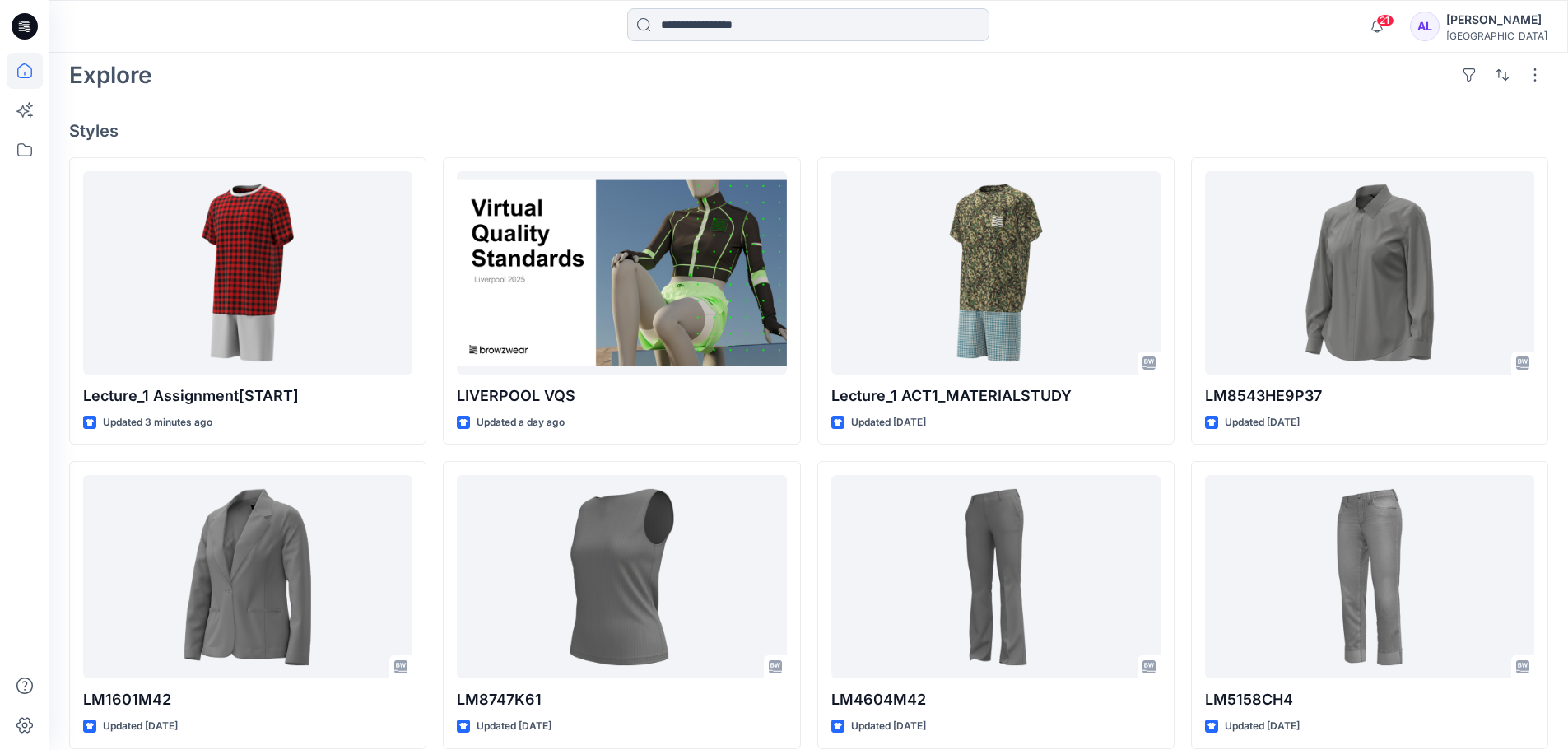
click at [705, 25] on input at bounding box center [808, 25] width 362 height 33
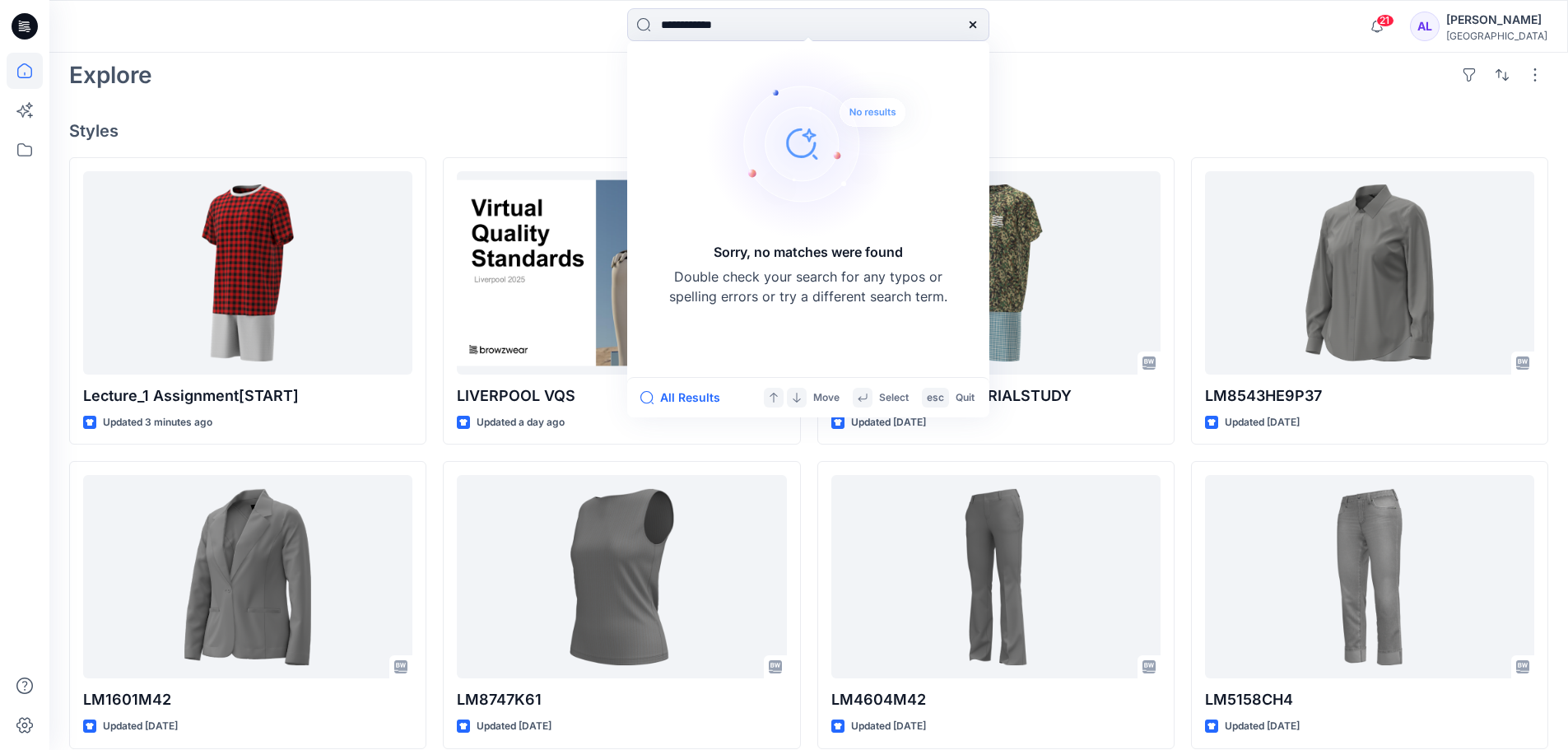
type input "**********"
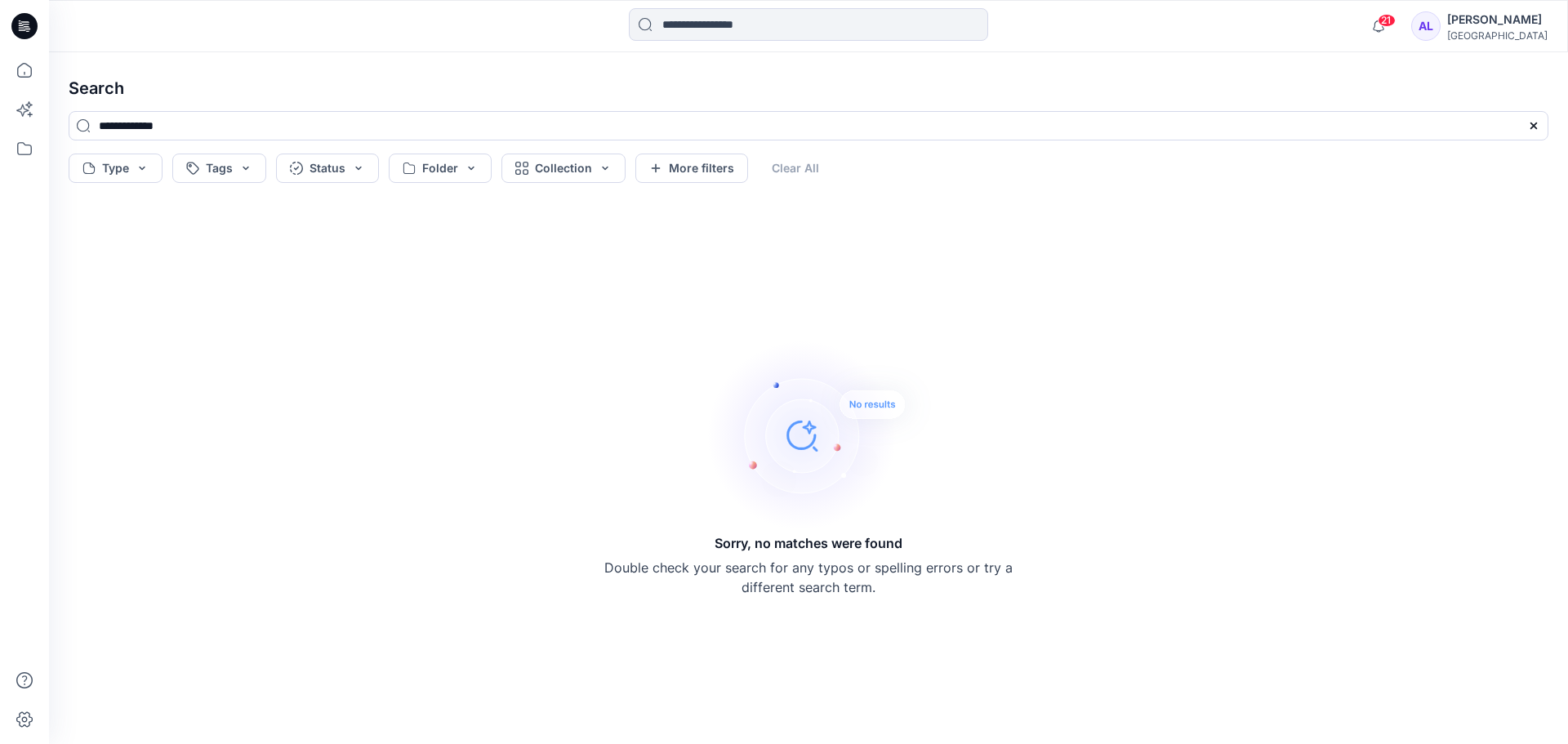
click at [172, 280] on div "Sorry, no matches were found Double check your search for any typos or spelling…" at bounding box center [808, 466] width 1506 height 528
click at [23, 68] on icon at bounding box center [24, 69] width 36 height 36
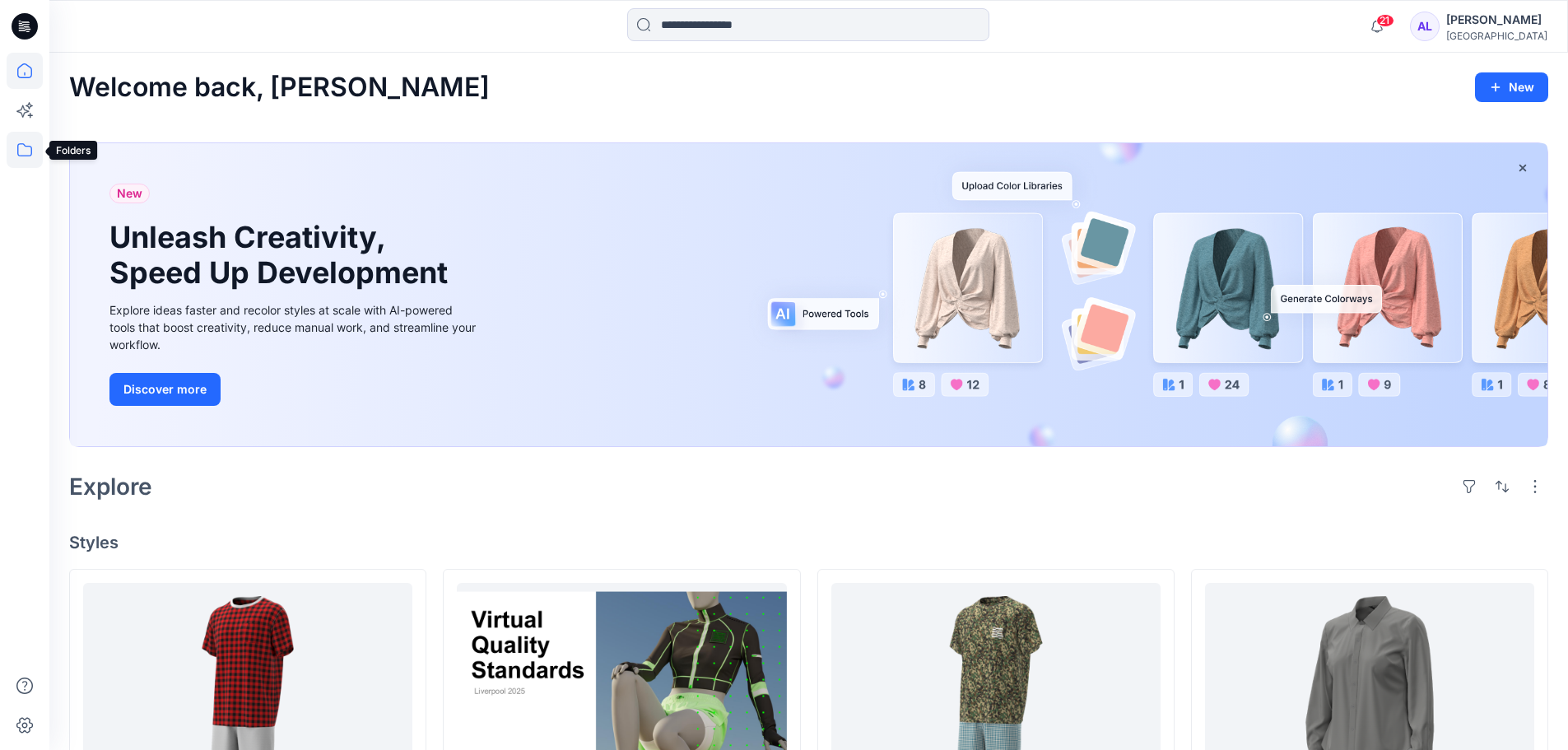
click at [22, 146] on icon at bounding box center [24, 149] width 36 height 36
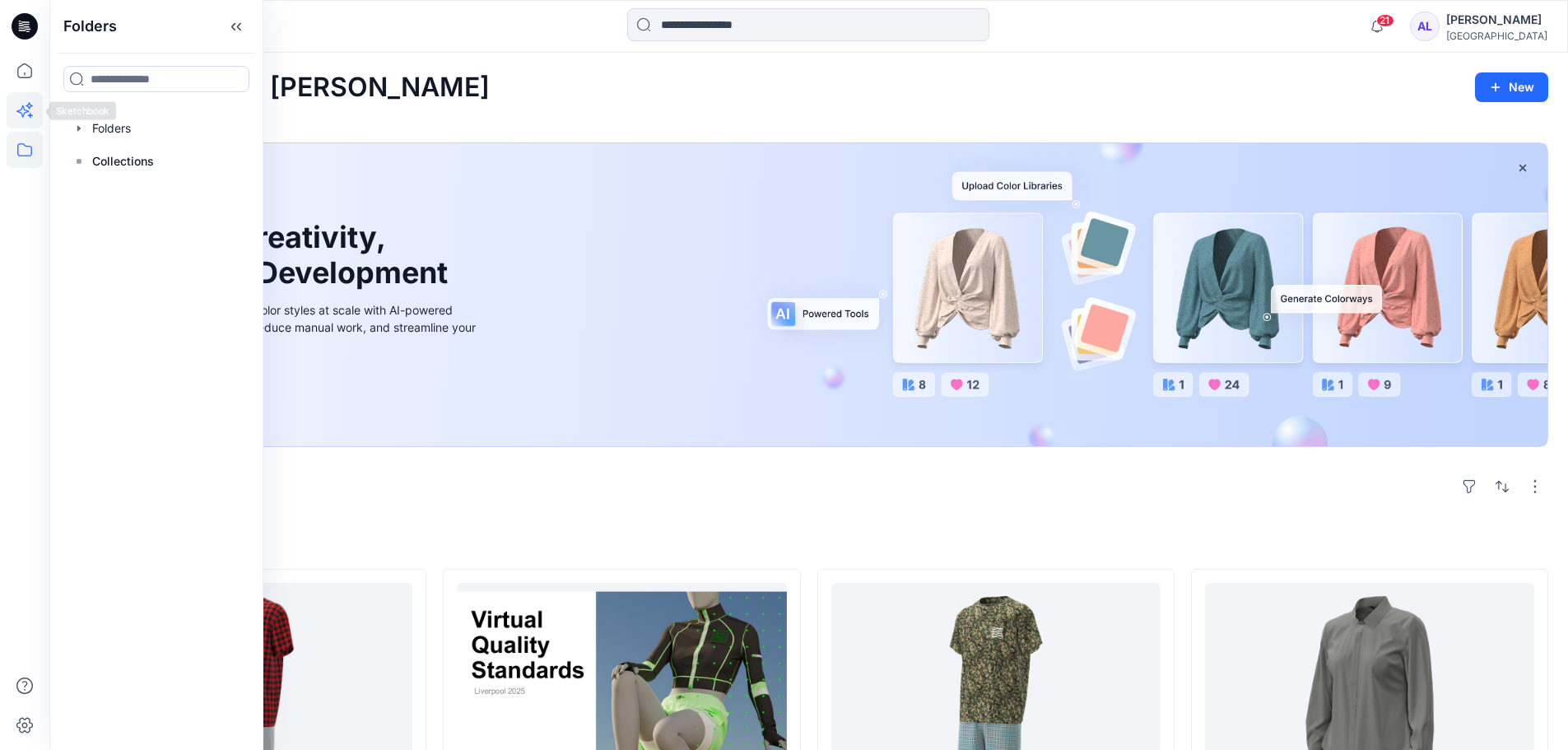
click at [24, 117] on icon at bounding box center [24, 109] width 36 height 36
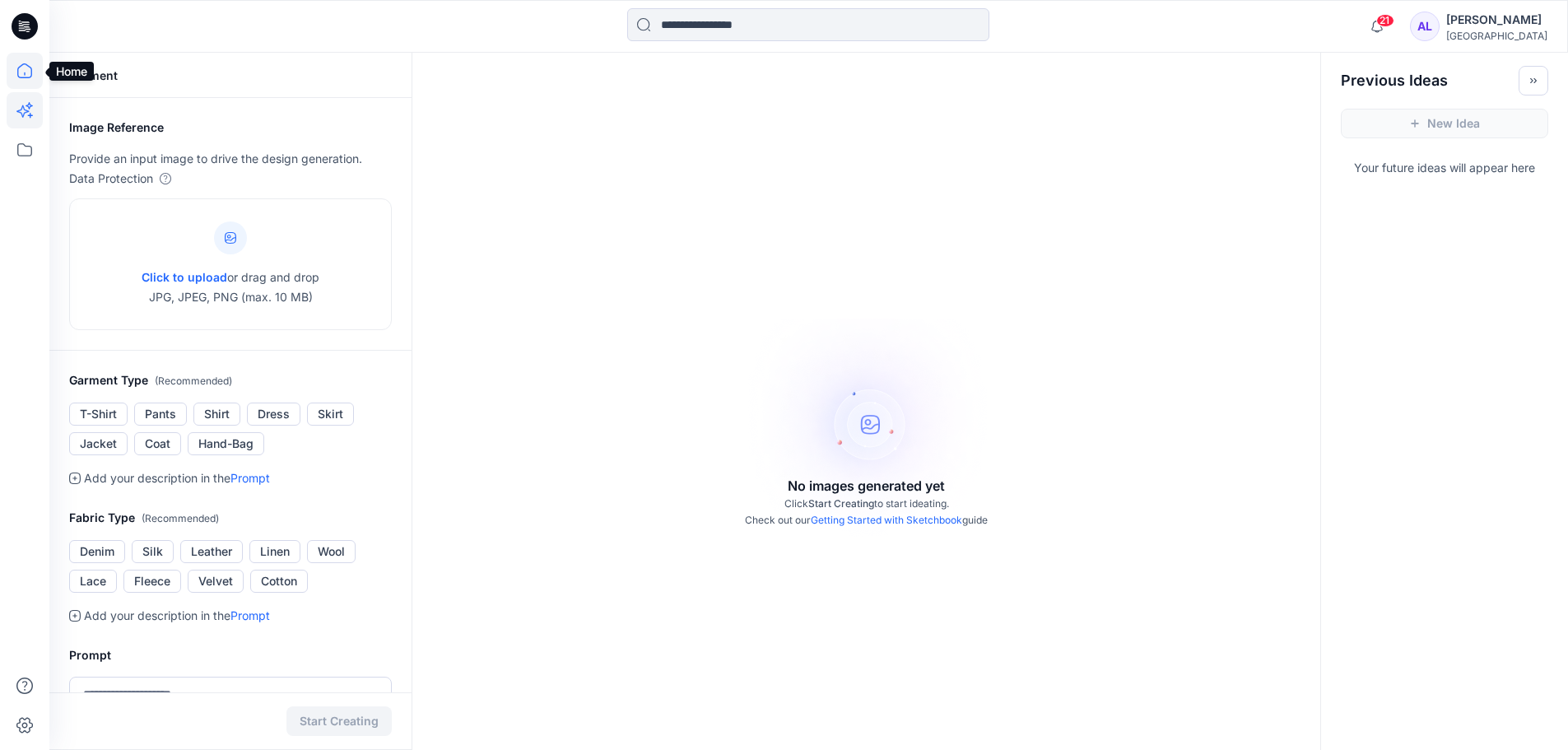
click at [28, 75] on icon at bounding box center [24, 70] width 36 height 36
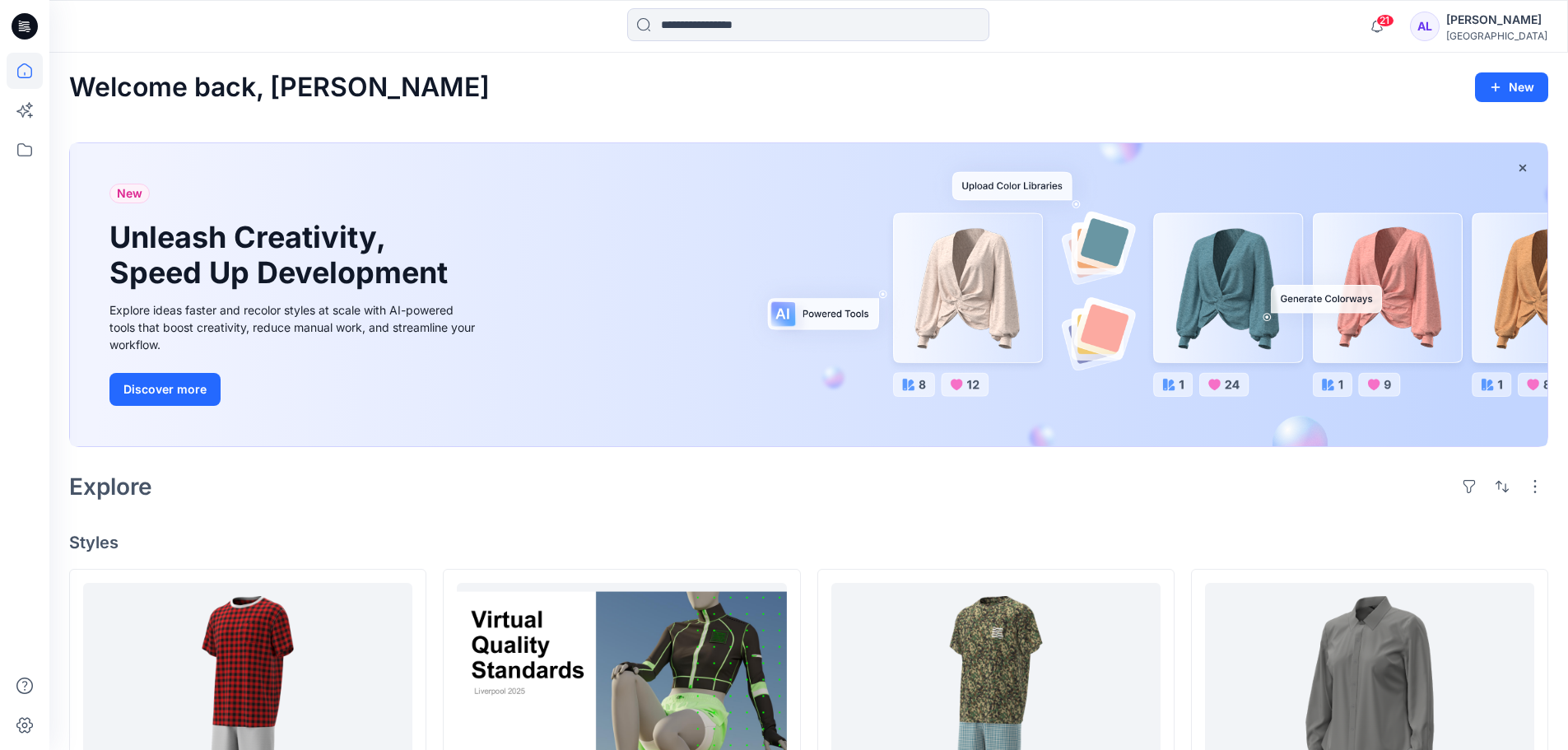
click at [324, 476] on div "Explore" at bounding box center [808, 486] width 1480 height 39
click at [297, 494] on div "Explore" at bounding box center [808, 486] width 1480 height 39
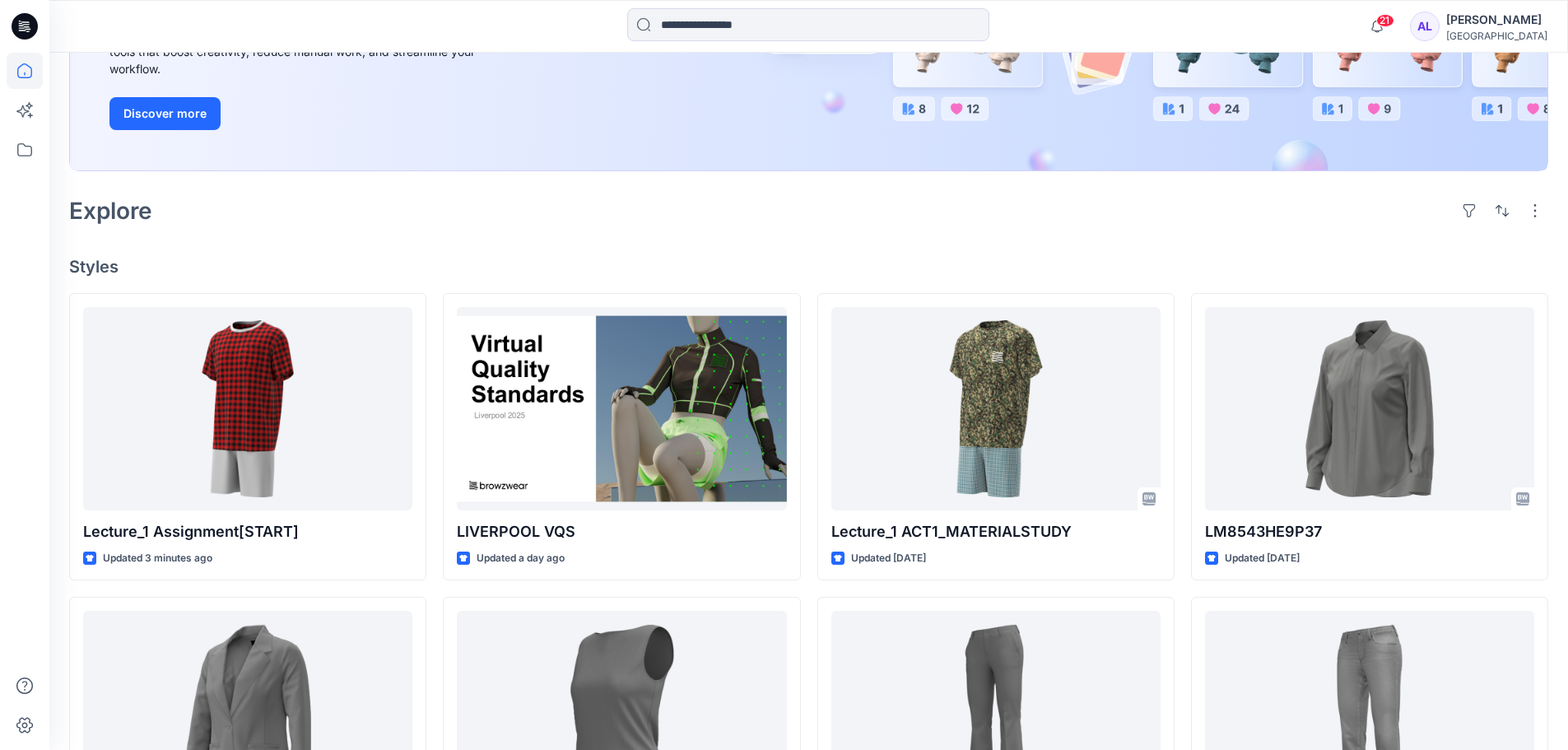
scroll to position [330, 0]
